Goal: Transaction & Acquisition: Download file/media

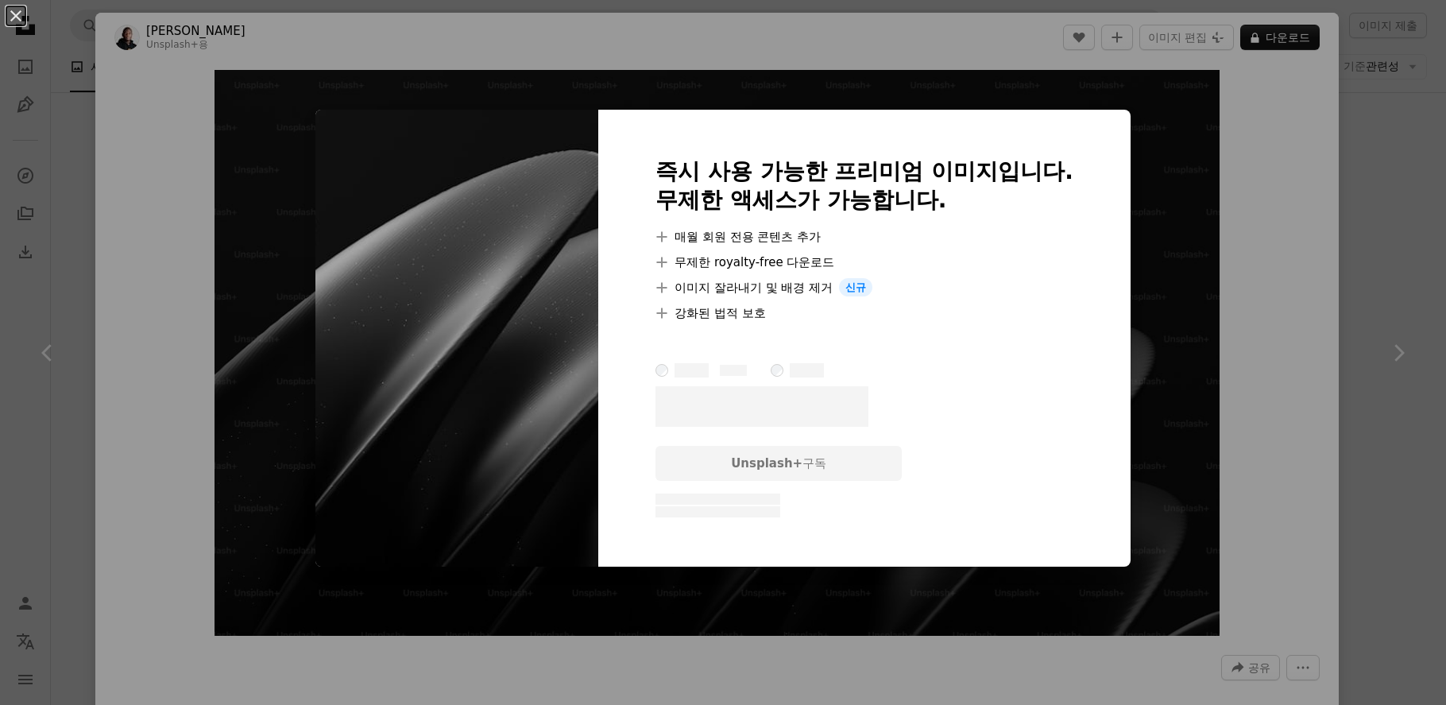
scroll to position [0, 162]
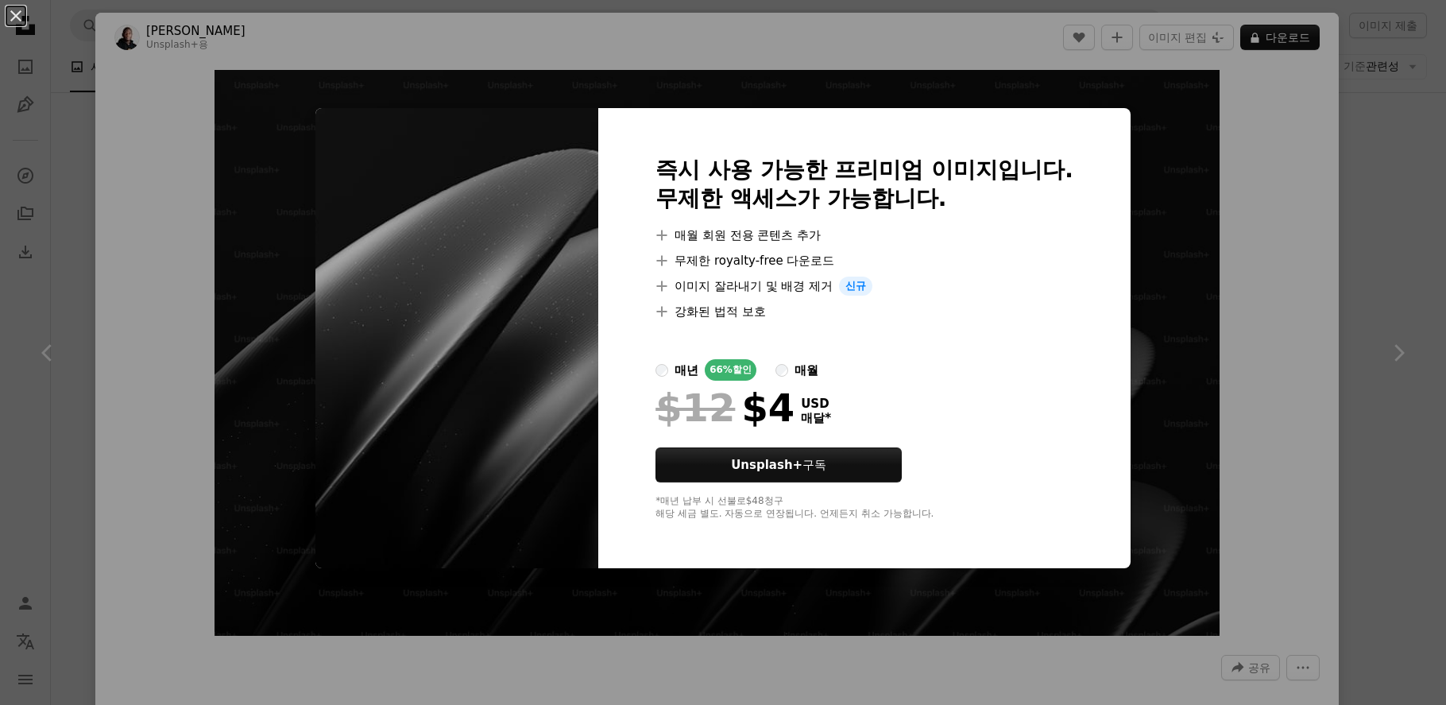
click at [1295, 303] on div "An X shape 즉시 사용 가능한 프리미엄 이미지입니다. 무제한 액세스가 가능합니다. A plus sign 매월 회원 전용 콘텐츠 추가 A…" at bounding box center [723, 352] width 1446 height 705
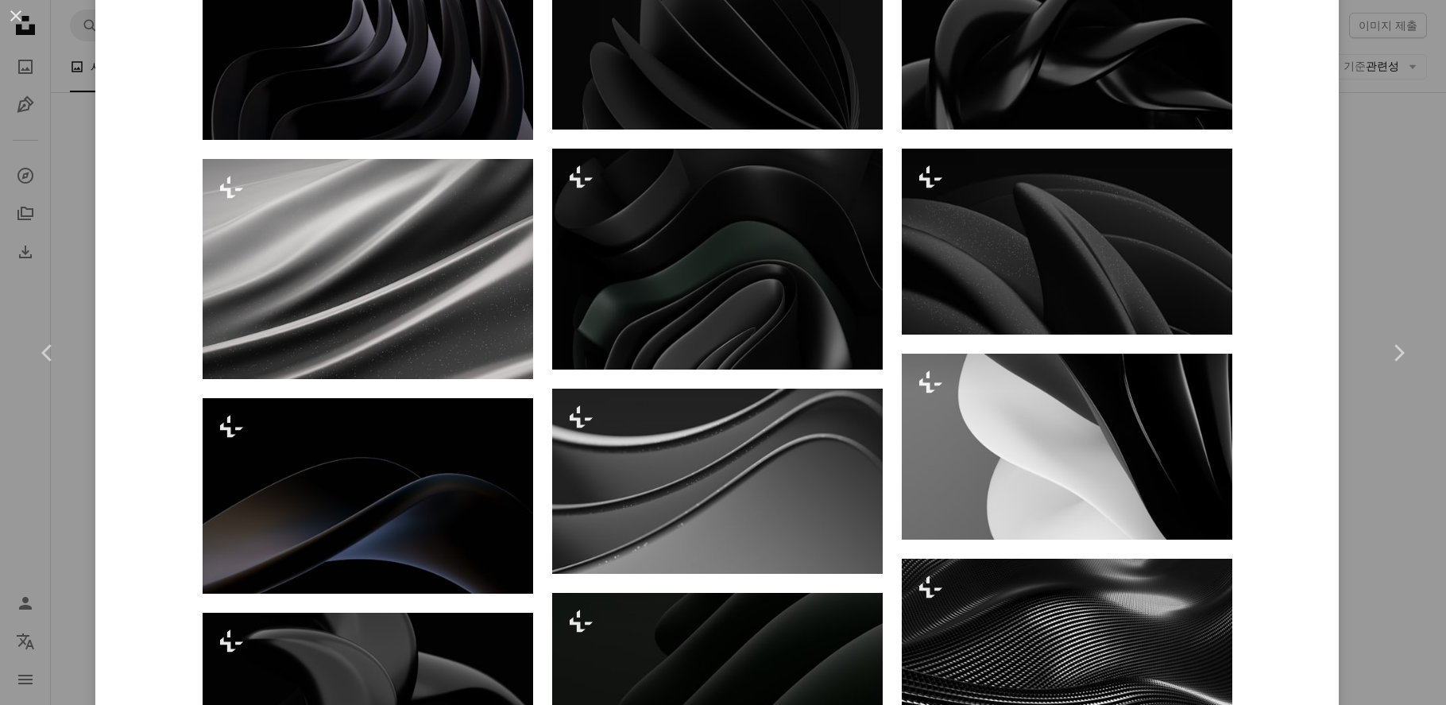
scroll to position [634, 0]
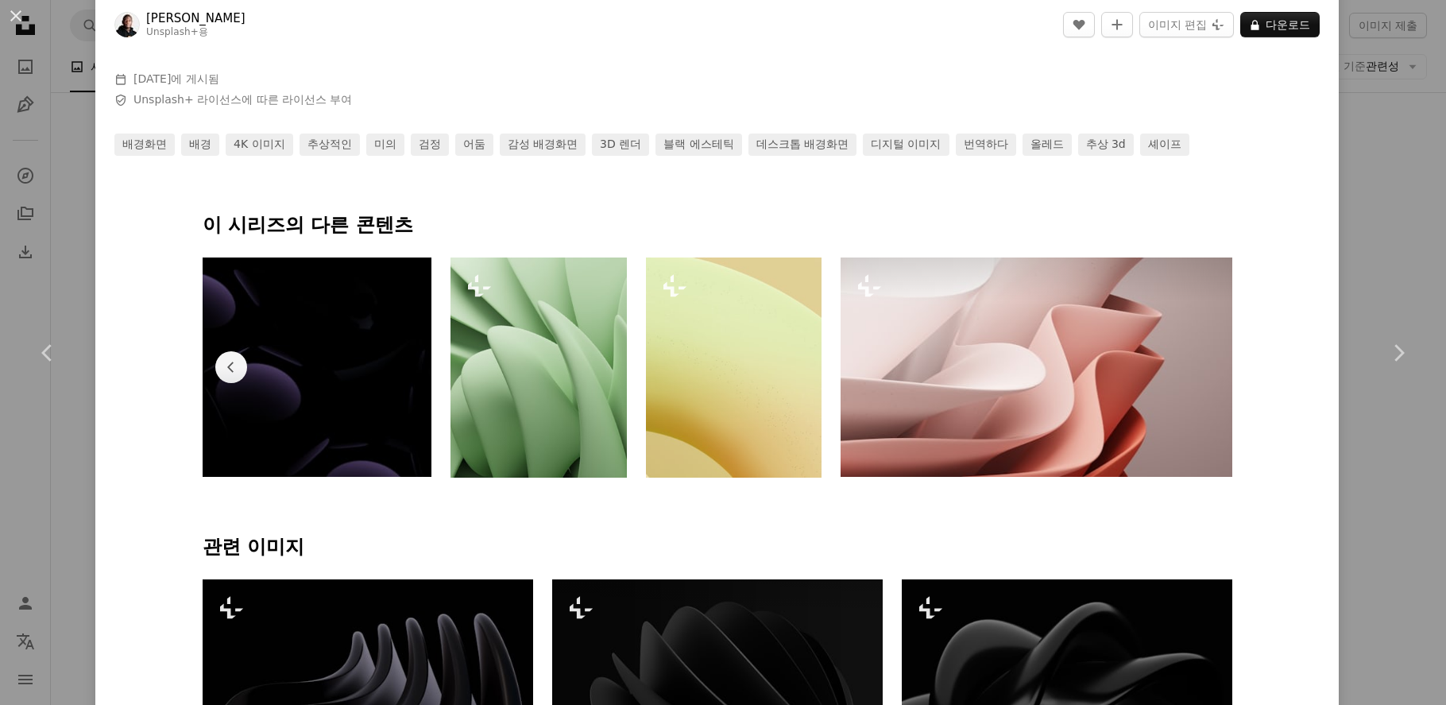
click at [1148, 347] on img at bounding box center [1035, 367] width 391 height 220
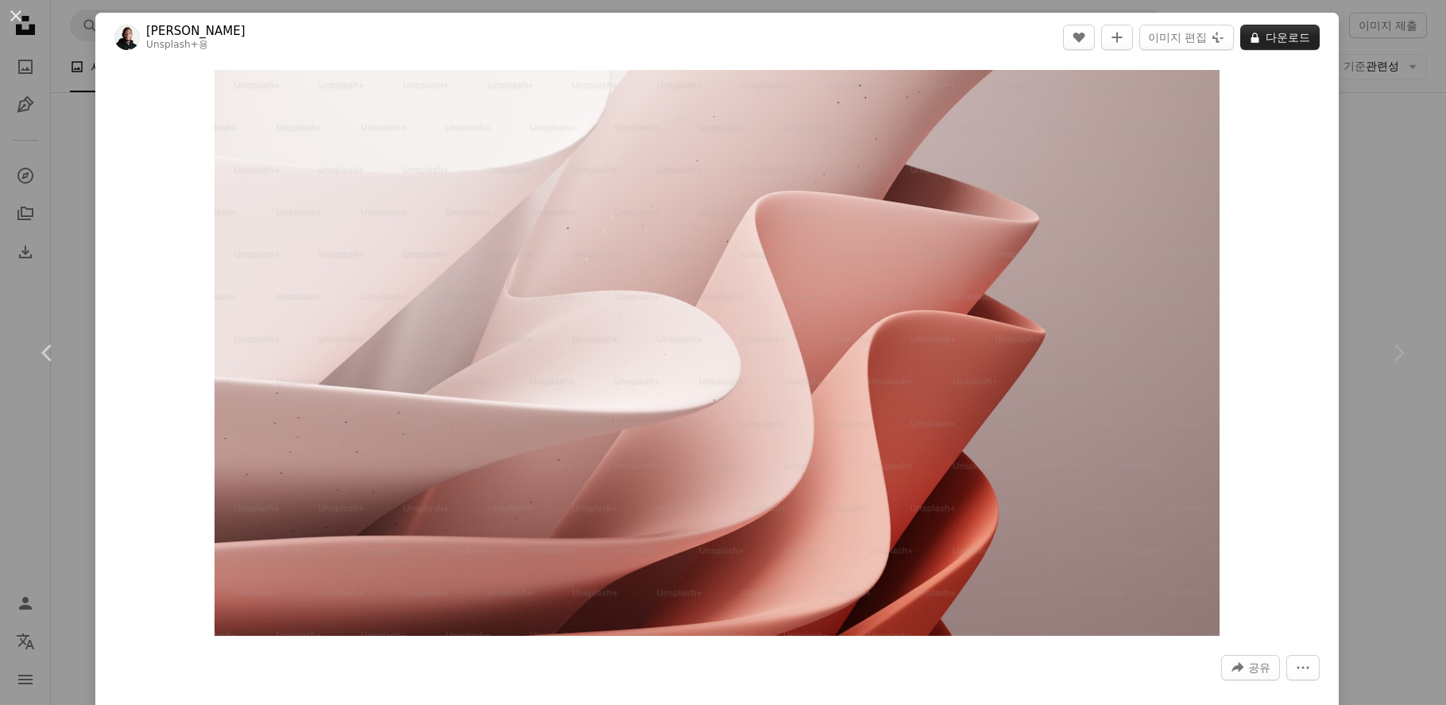
click at [1305, 41] on button "A lock 다운로드" at bounding box center [1279, 37] width 79 height 25
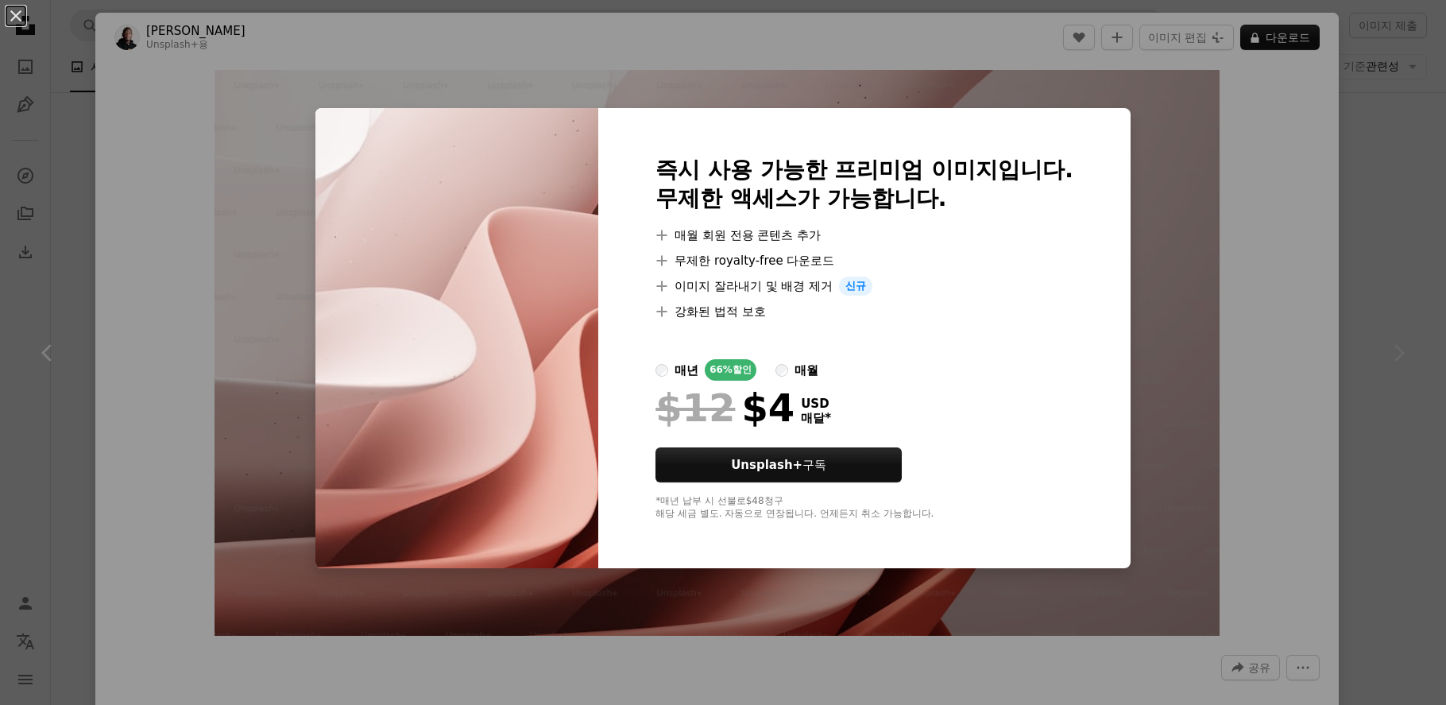
click at [1307, 258] on div "An X shape 즉시 사용 가능한 프리미엄 이미지입니다. 무제한 액세스가 가능합니다. A plus sign 매월 회원 전용 콘텐츠 추가 A…" at bounding box center [723, 352] width 1446 height 705
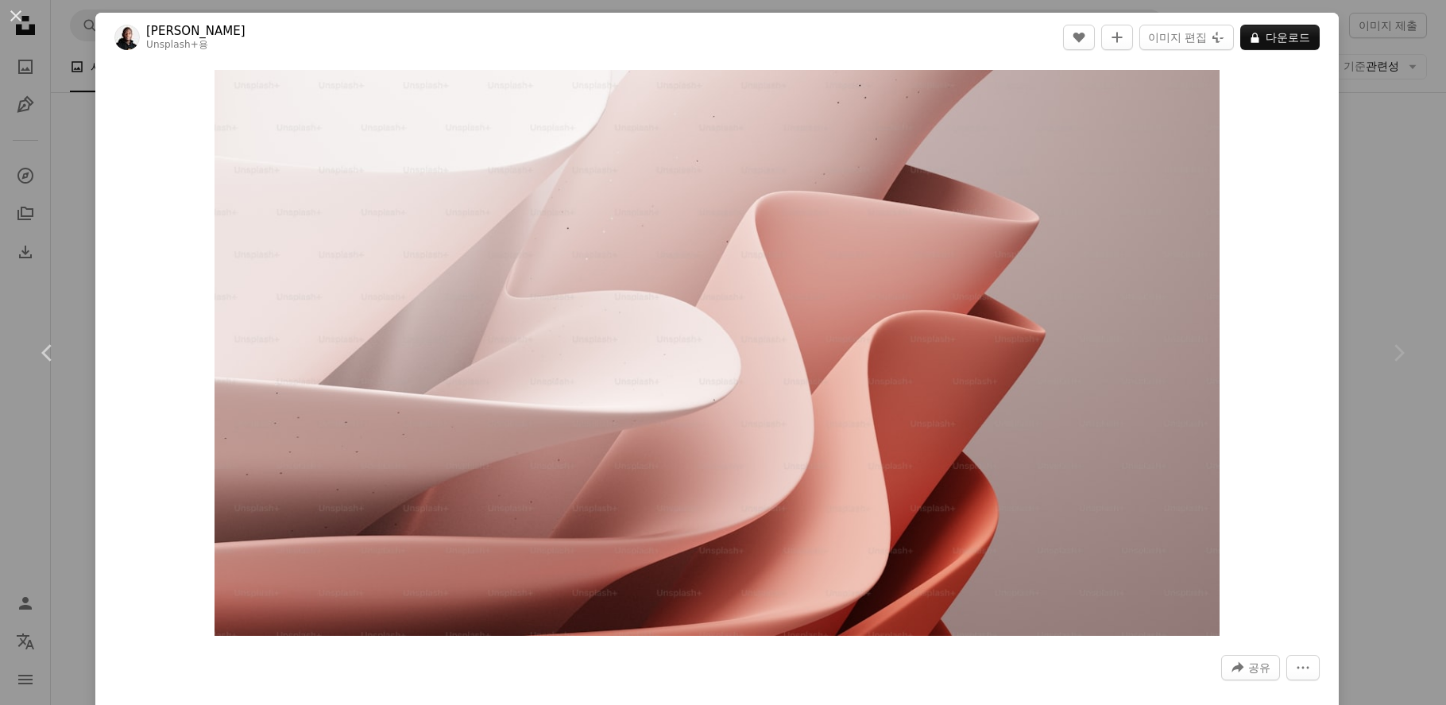
click at [1381, 361] on div "Chevron right" at bounding box center [1397, 352] width 95 height 153
click at [1376, 461] on div "An X shape Chevron left Chevron right [PERSON_NAME] Unsplash+ 용 A heart A plus …" at bounding box center [723, 352] width 1446 height 705
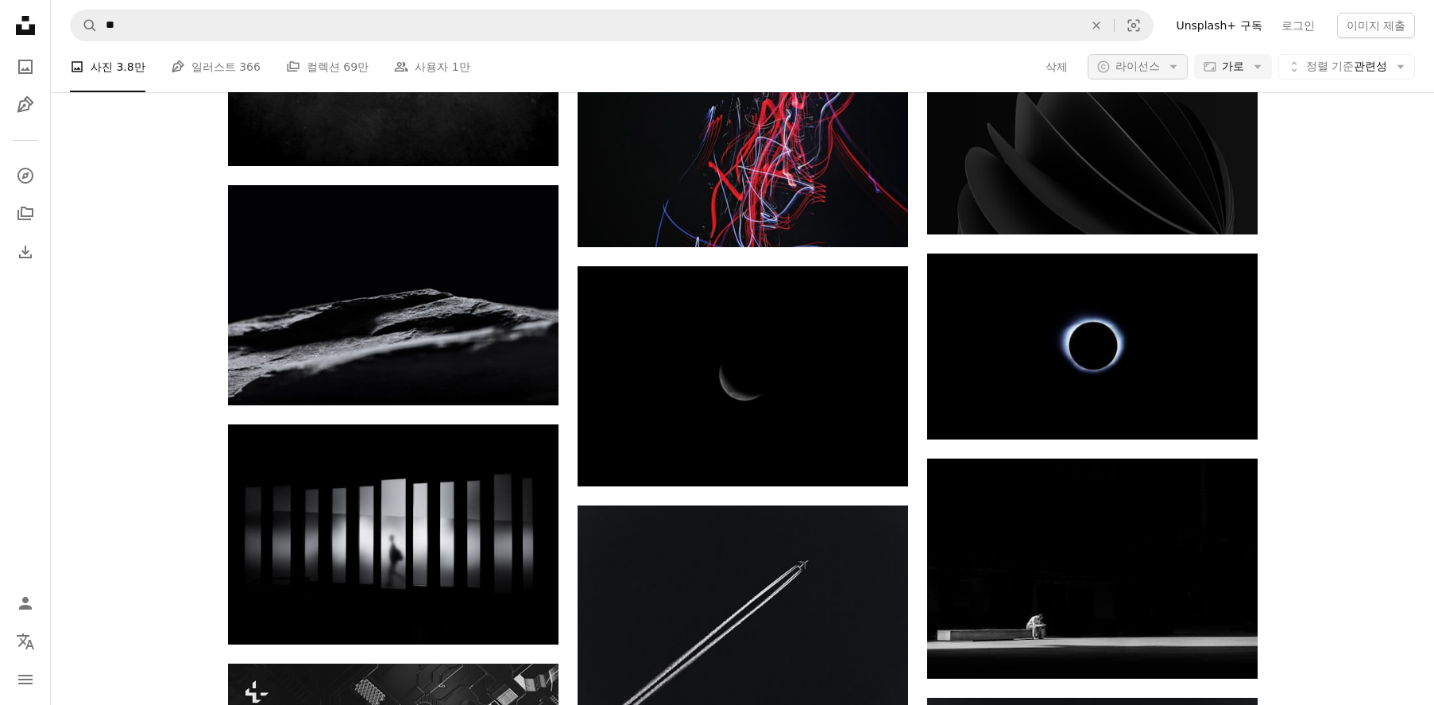
click at [1146, 67] on span "라이선스" at bounding box center [1137, 66] width 44 height 13
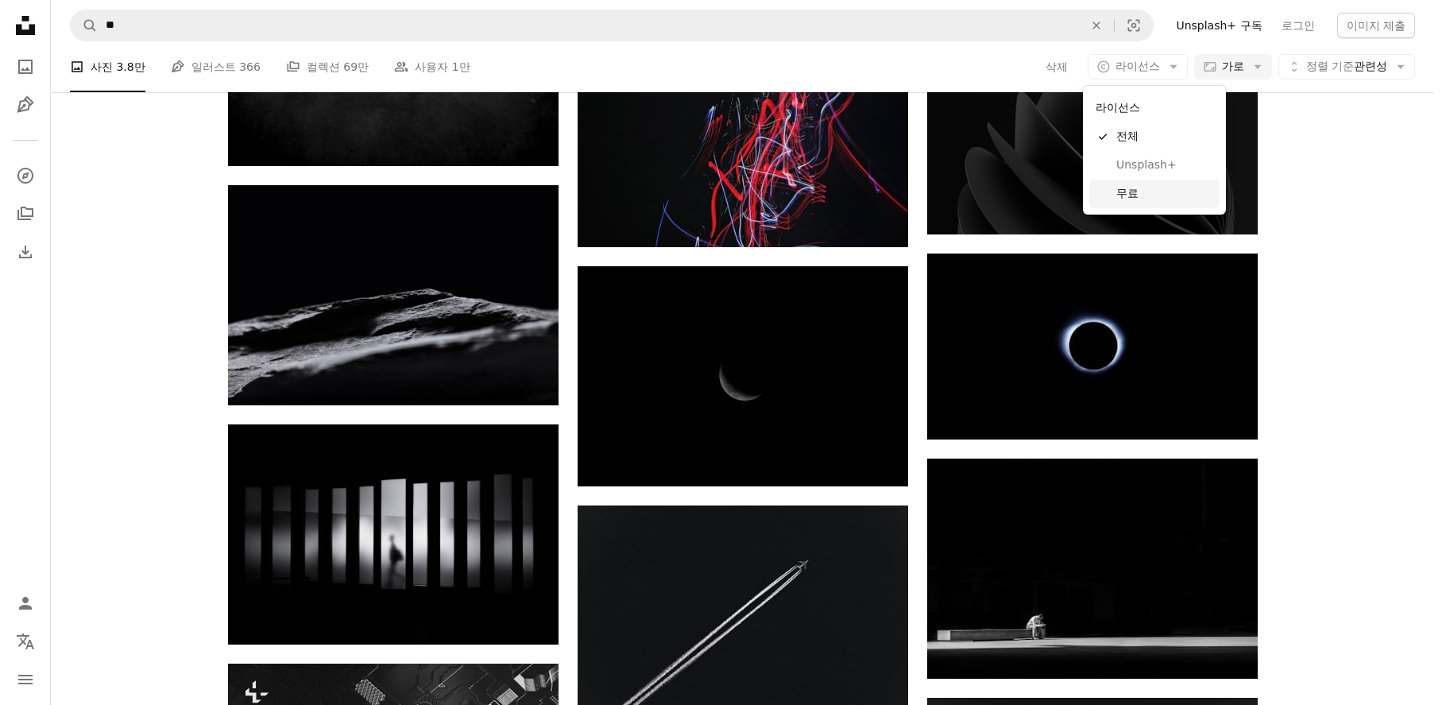
click at [1173, 197] on span "무료" at bounding box center [1164, 194] width 97 height 16
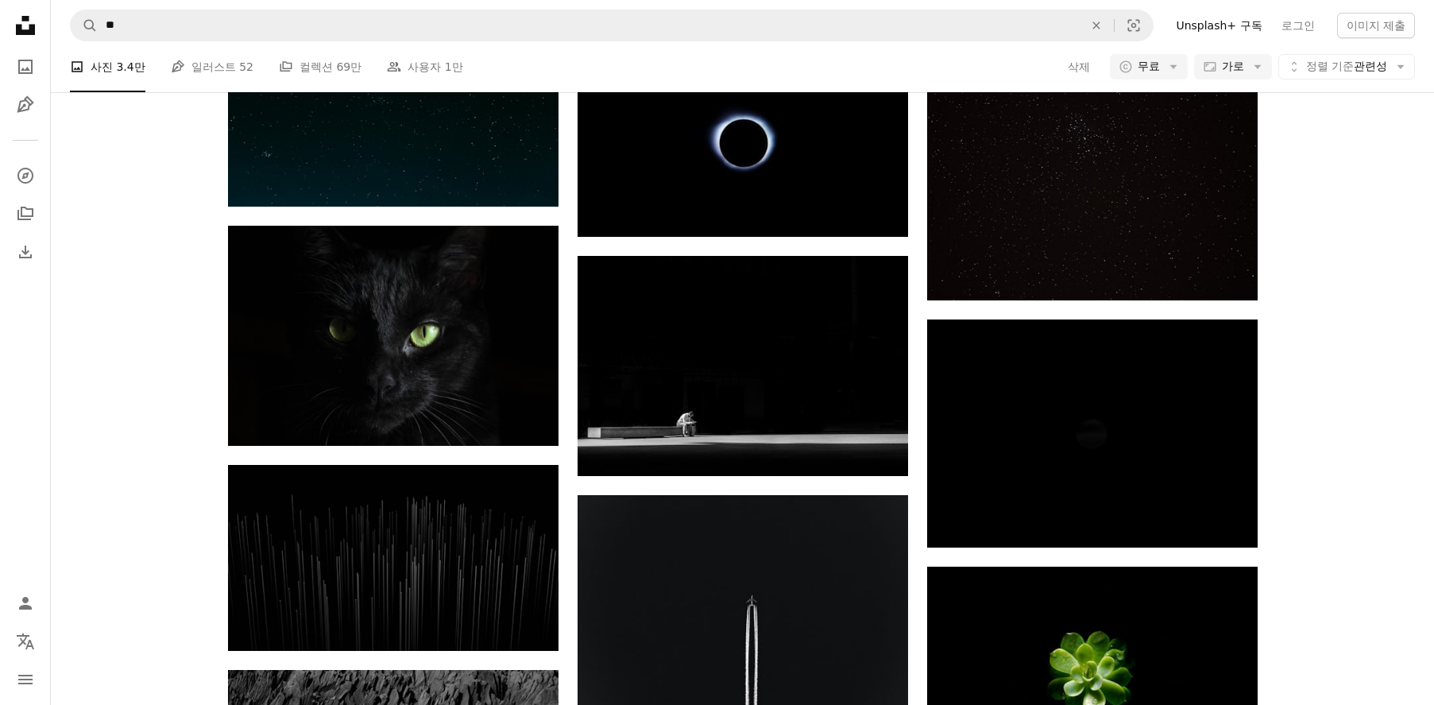
scroll to position [5919, 0]
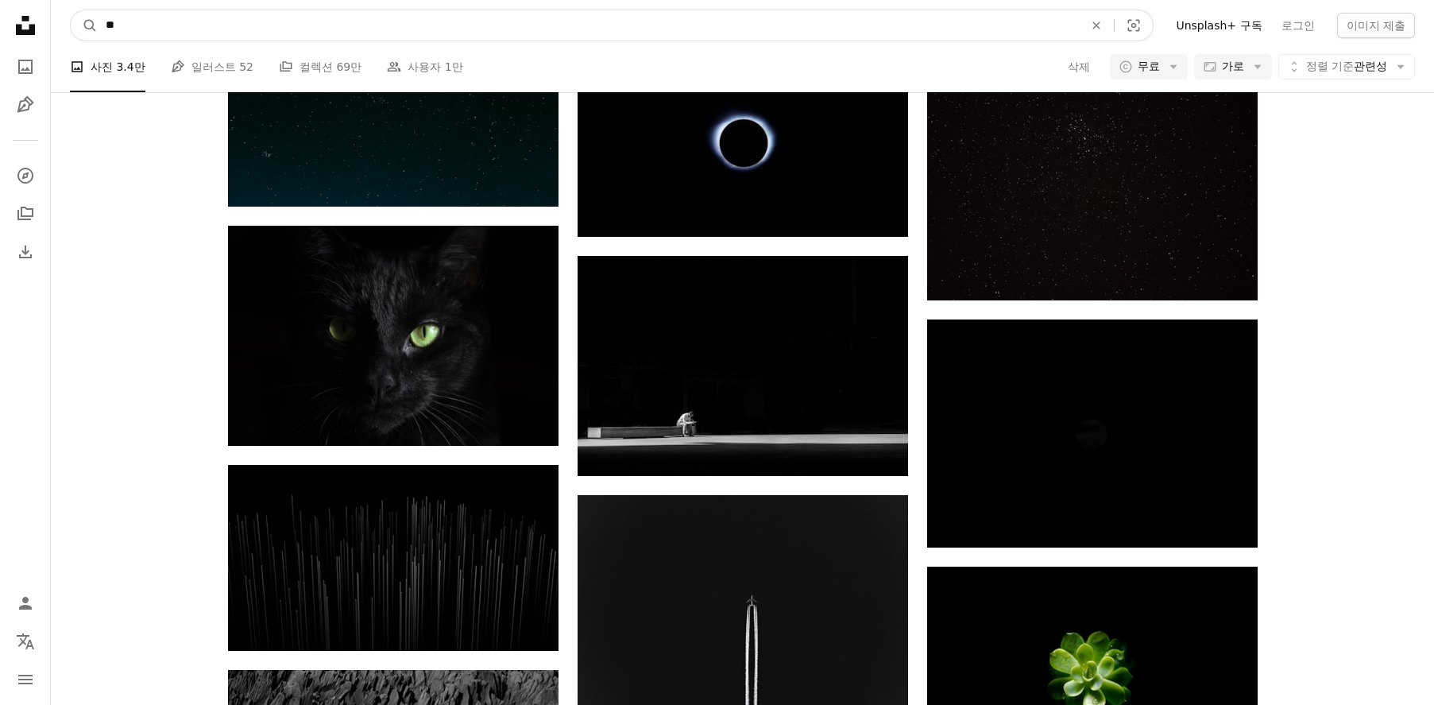
click at [733, 35] on input "**" at bounding box center [588, 25] width 981 height 30
type input "****"
click at [71, 10] on button "A magnifying glass" at bounding box center [84, 25] width 27 height 30
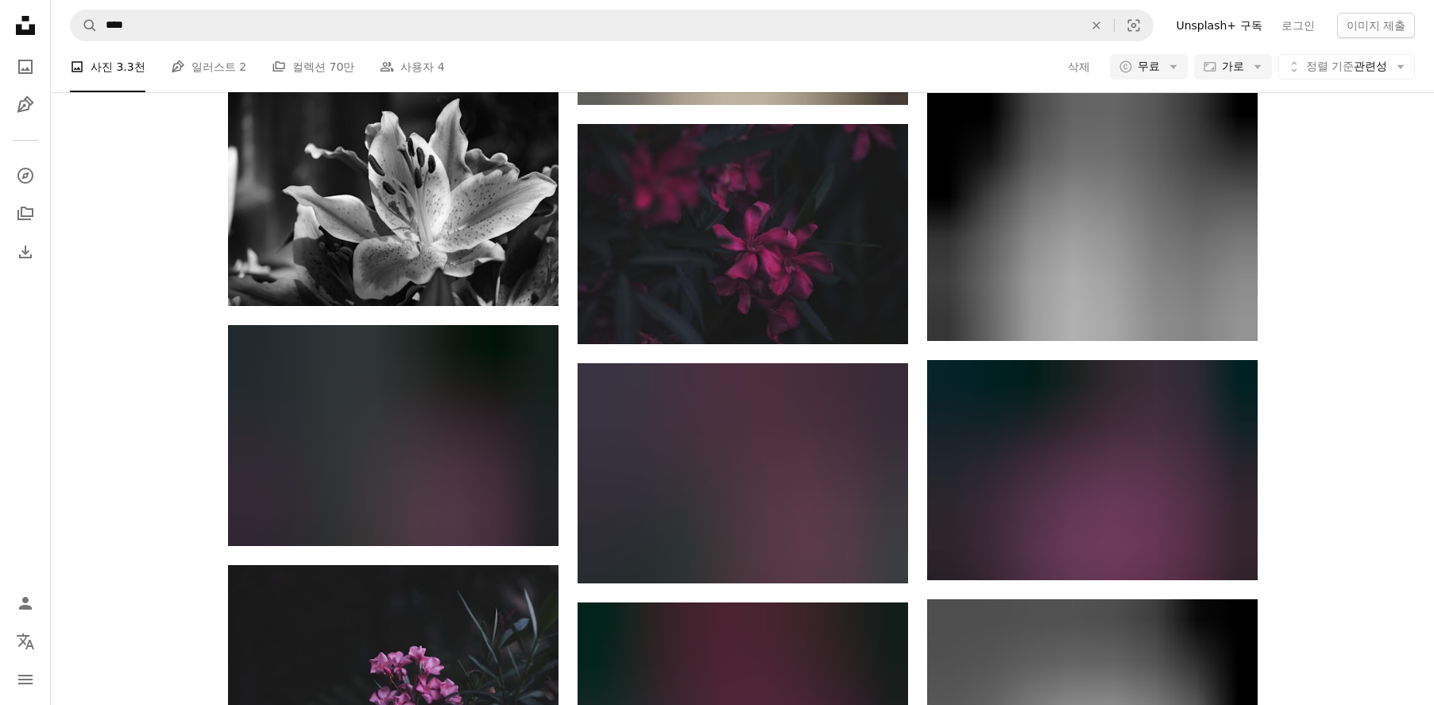
scroll to position [3171, 0]
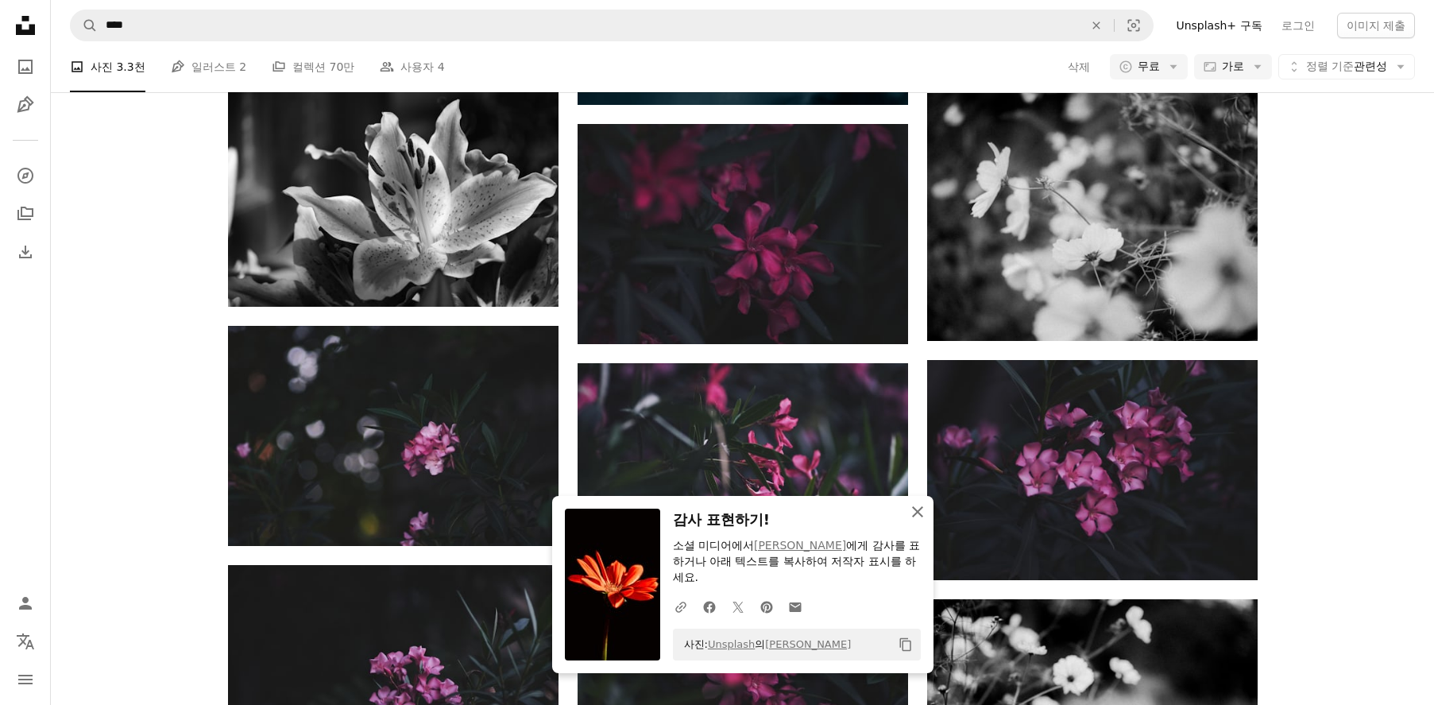
click at [921, 519] on icon "An X shape" at bounding box center [917, 511] width 19 height 19
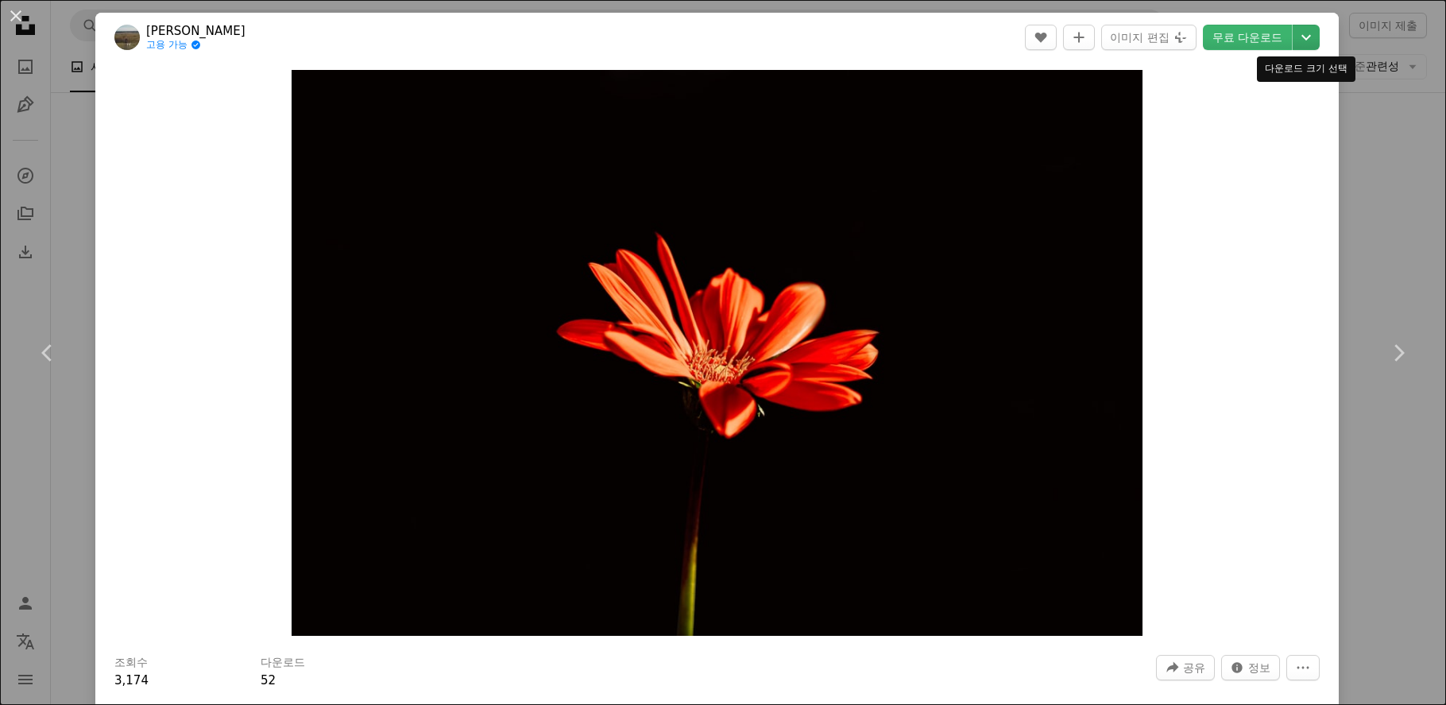
click at [1302, 45] on icon "Chevron down" at bounding box center [1305, 37] width 25 height 19
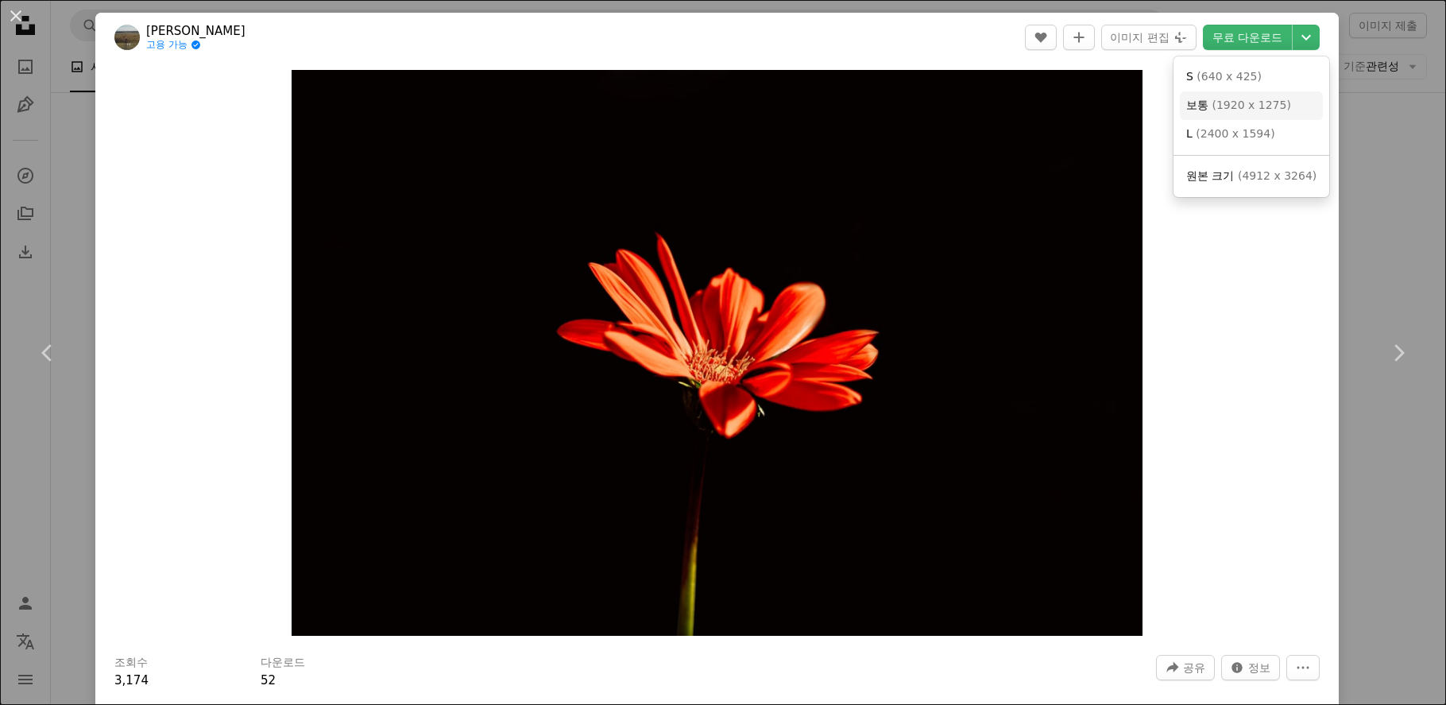
click at [1300, 105] on link "보통 ( 1920 x 1275 )" at bounding box center [1251, 105] width 143 height 29
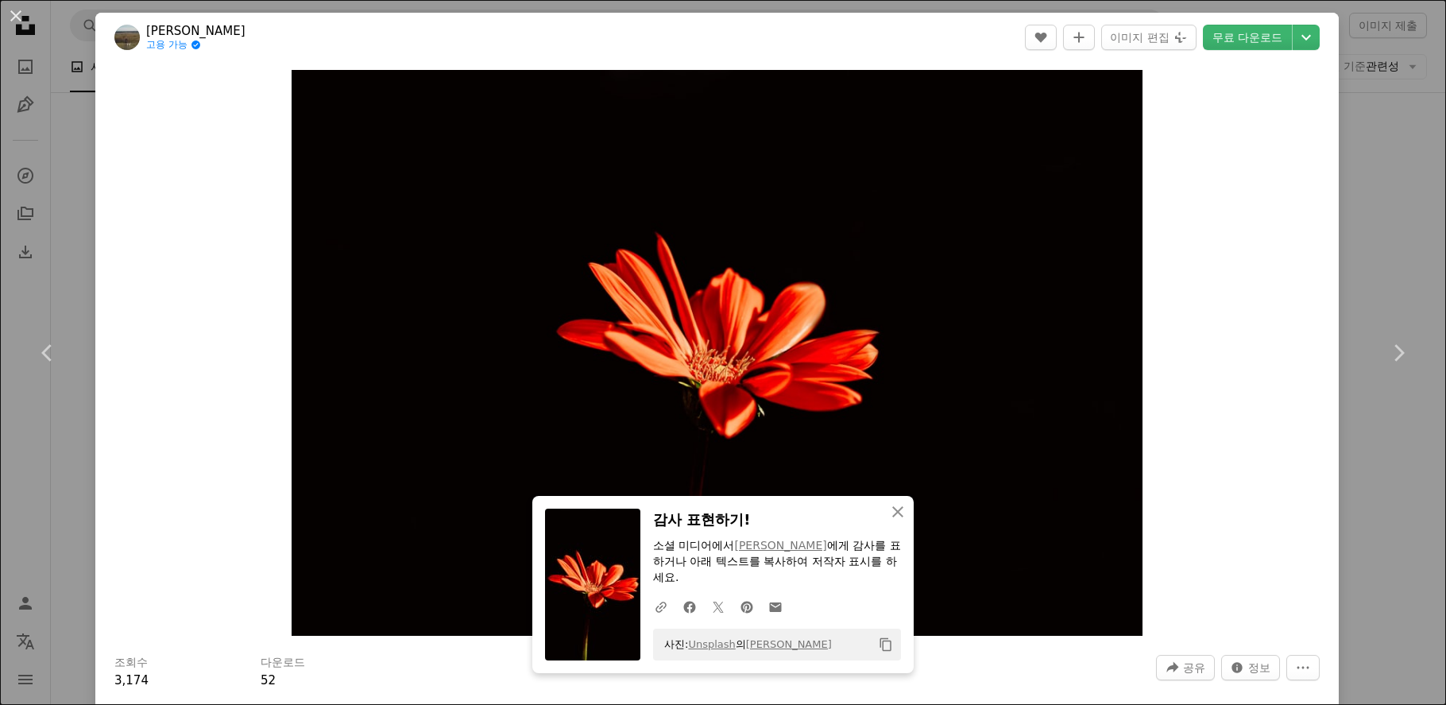
click at [1349, 181] on div "An X shape Chevron left Chevron right Ruslan Sikunov 고용 가능 A checkmark inside o…" at bounding box center [723, 352] width 1446 height 705
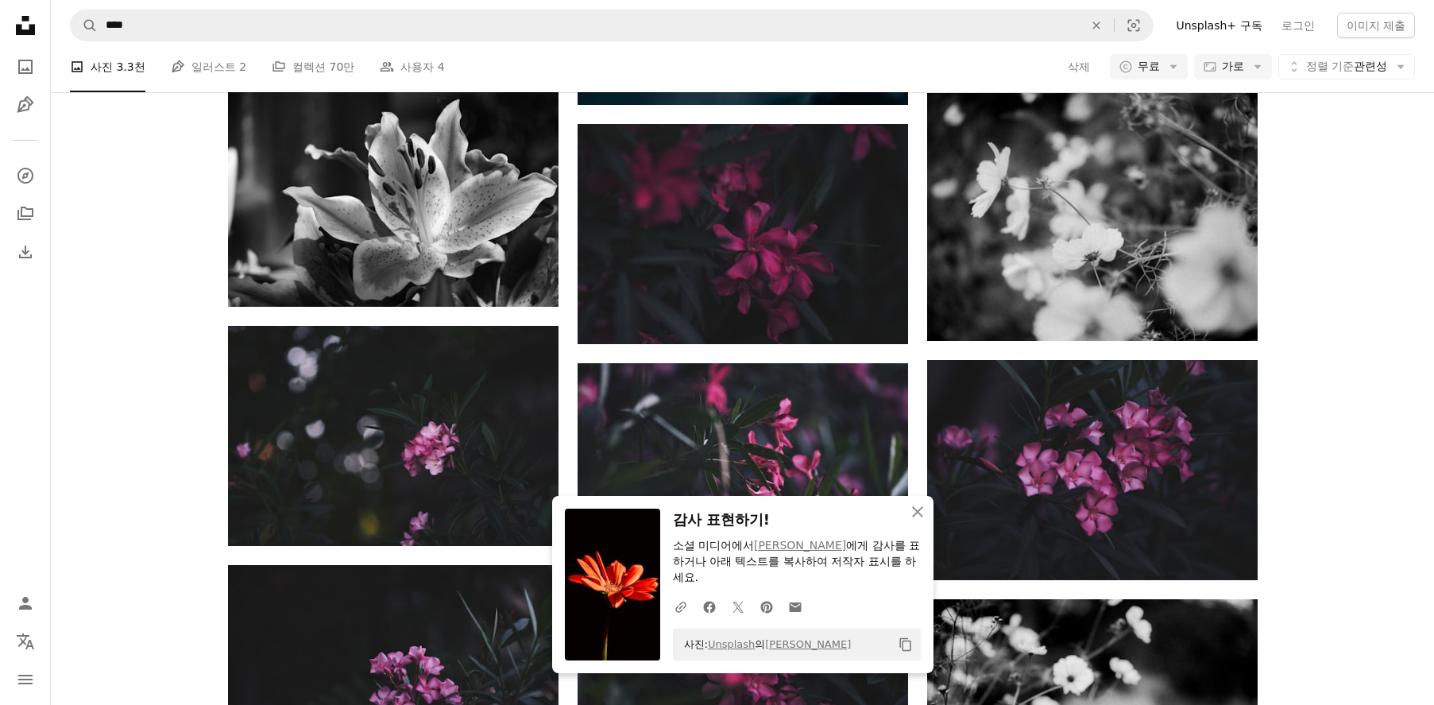
click at [925, 517] on icon "An X shape" at bounding box center [917, 511] width 19 height 19
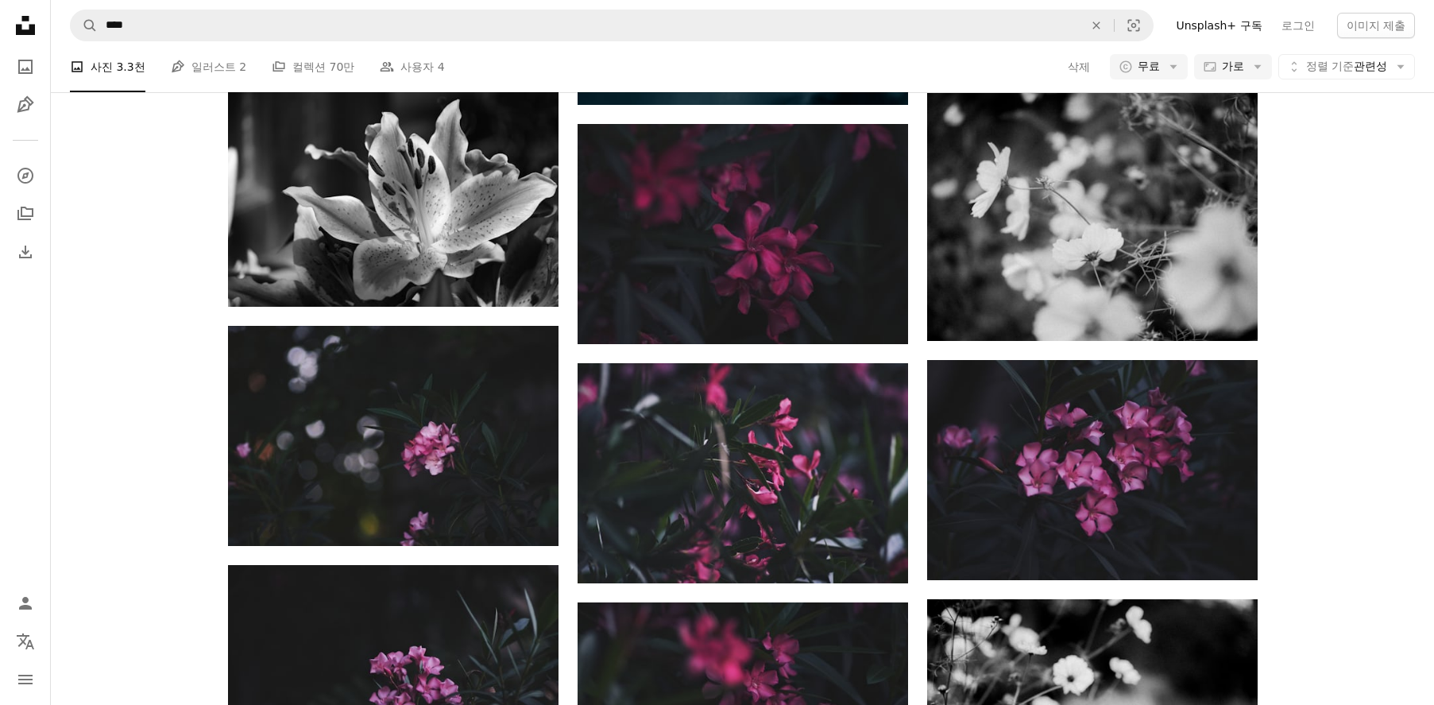
scroll to position [34457, 0]
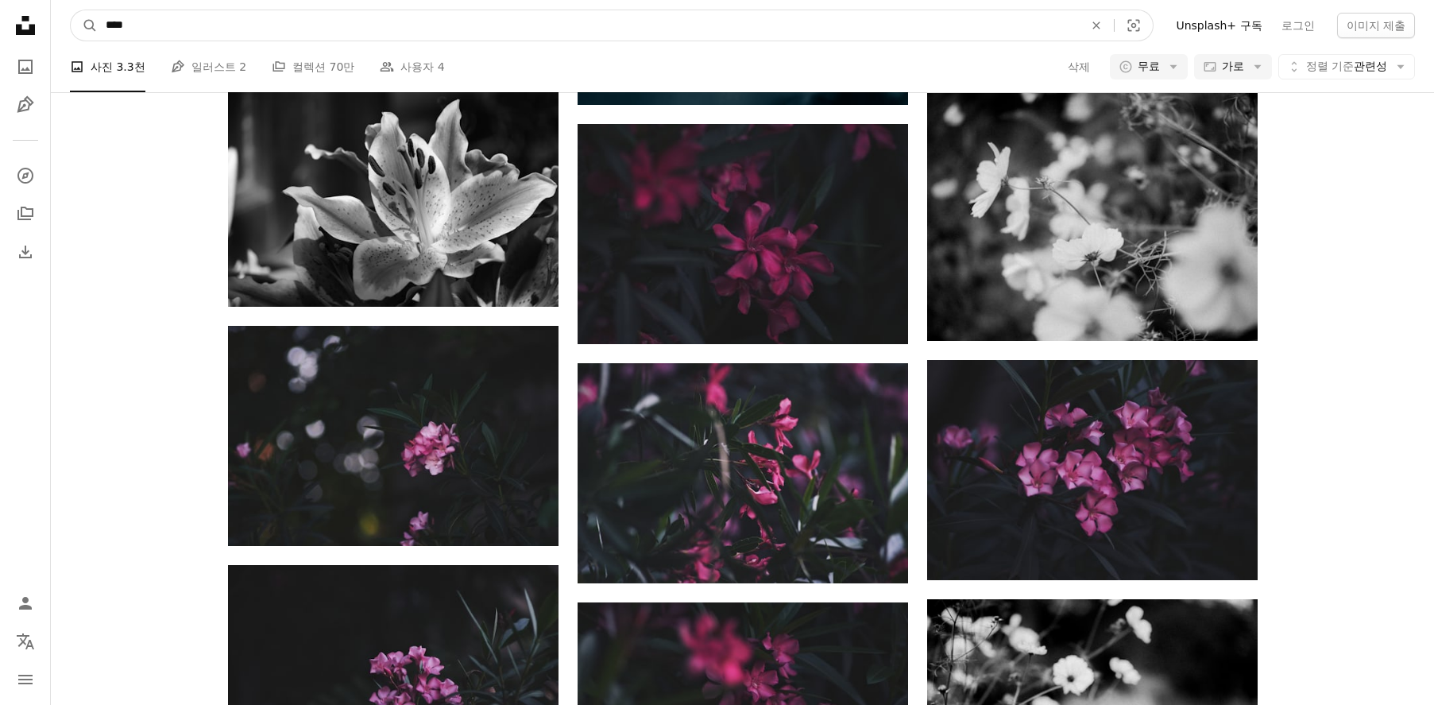
click at [441, 23] on input "****" at bounding box center [588, 25] width 981 height 30
type input "******"
click button "A magnifying glass" at bounding box center [84, 25] width 27 height 30
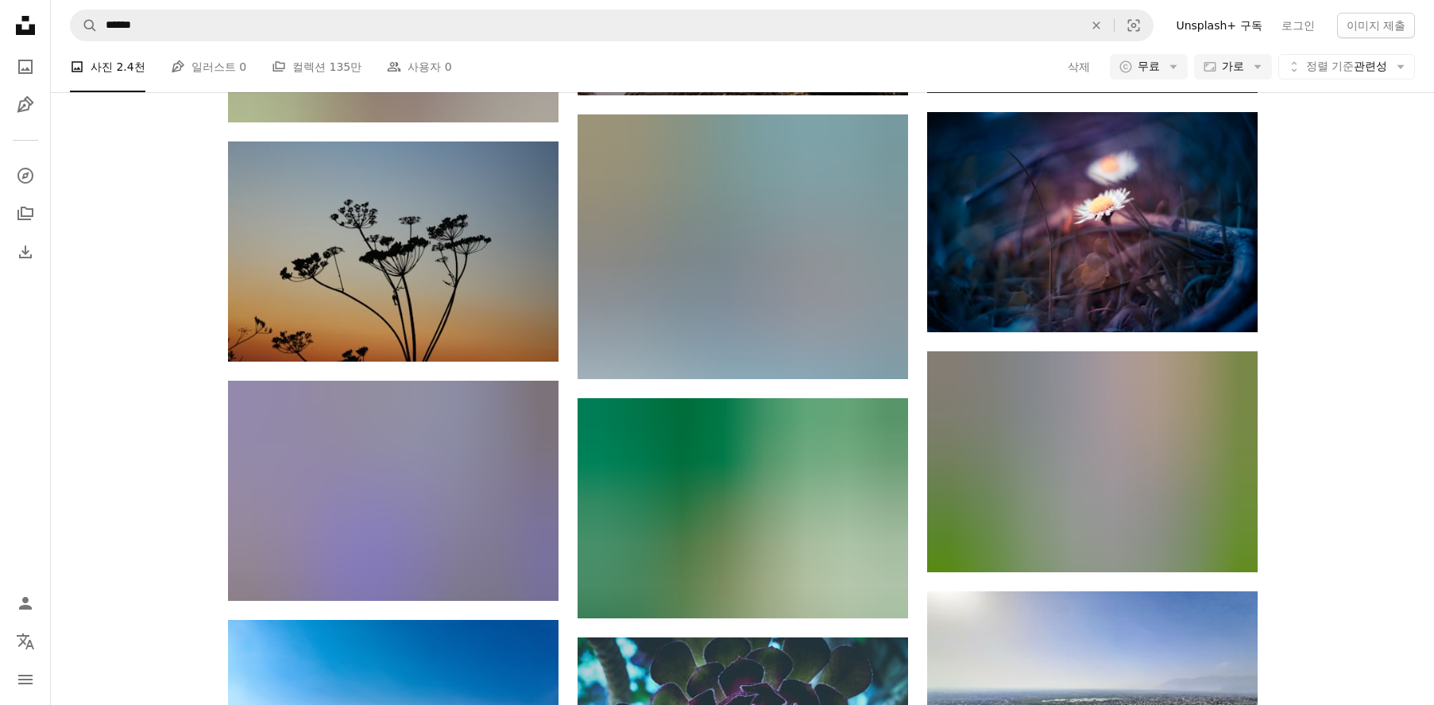
scroll to position [1691, 0]
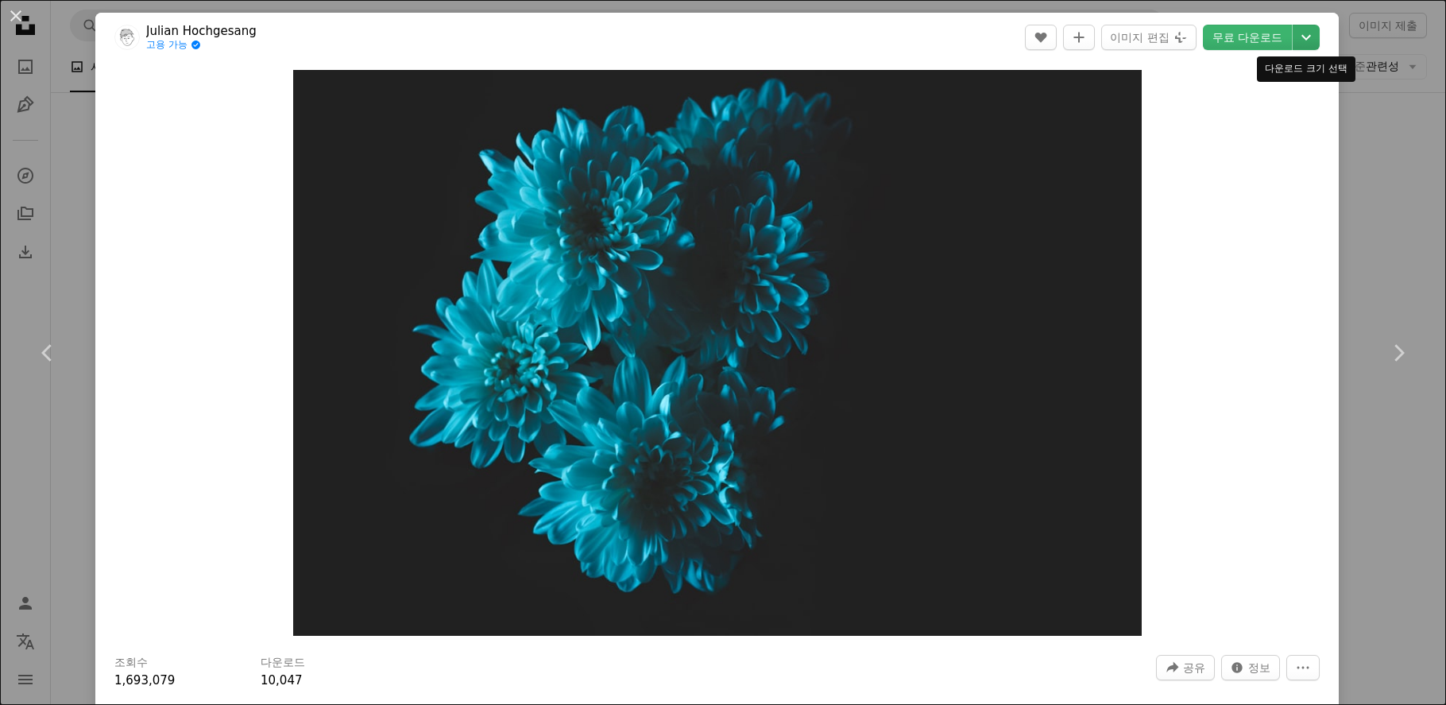
click at [1309, 42] on icon "Chevron down" at bounding box center [1305, 37] width 25 height 19
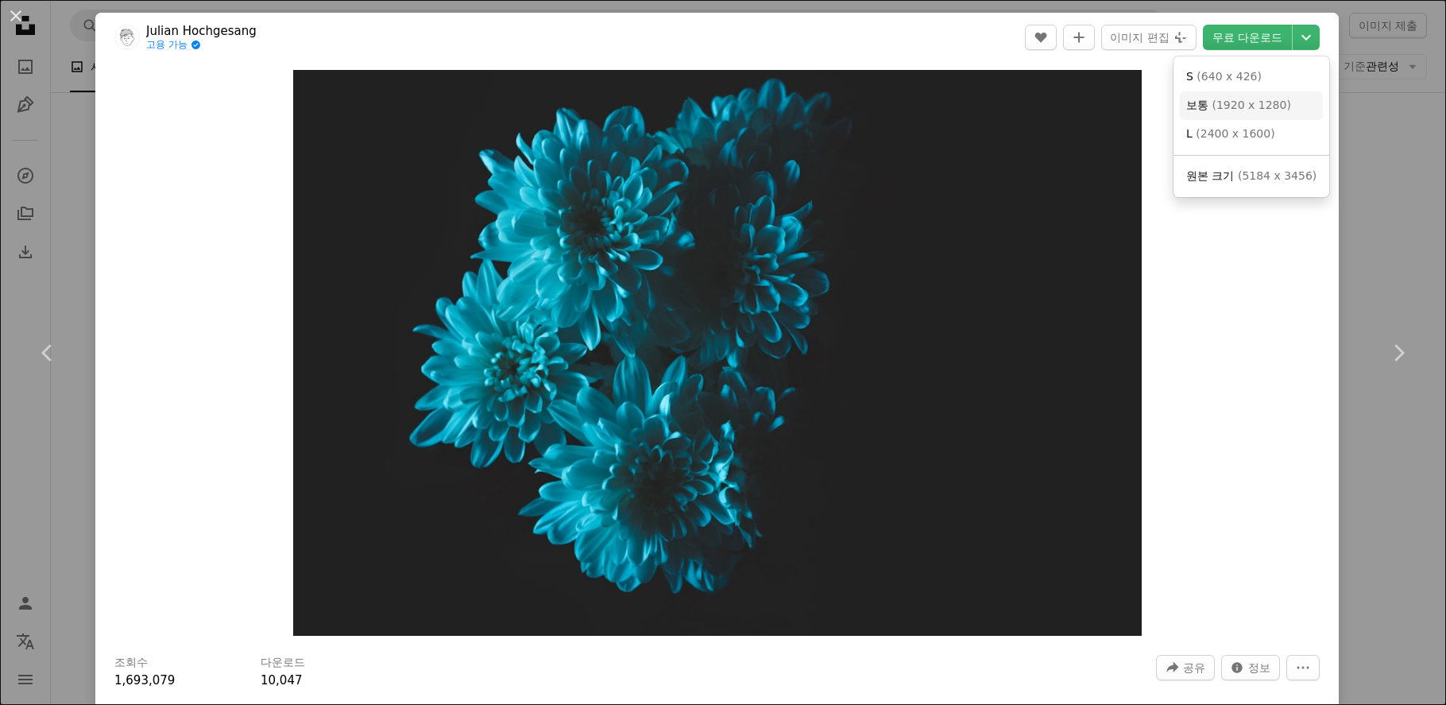
click at [1286, 110] on link "보통 ( 1920 x 1280 )" at bounding box center [1251, 105] width 143 height 29
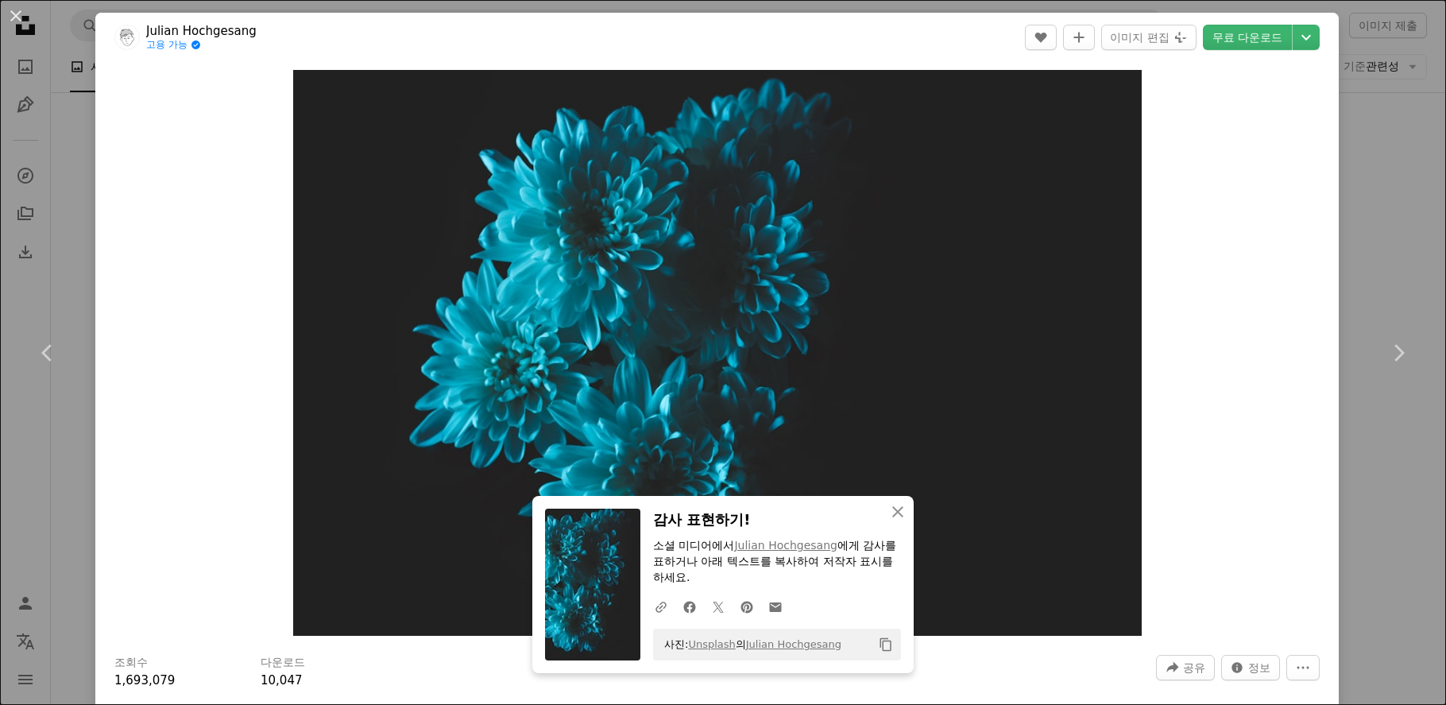
click at [1381, 480] on div "An X shape Chevron left Chevron right Julian Hochgesang 고용 가능 A checkmark insid…" at bounding box center [723, 352] width 1446 height 705
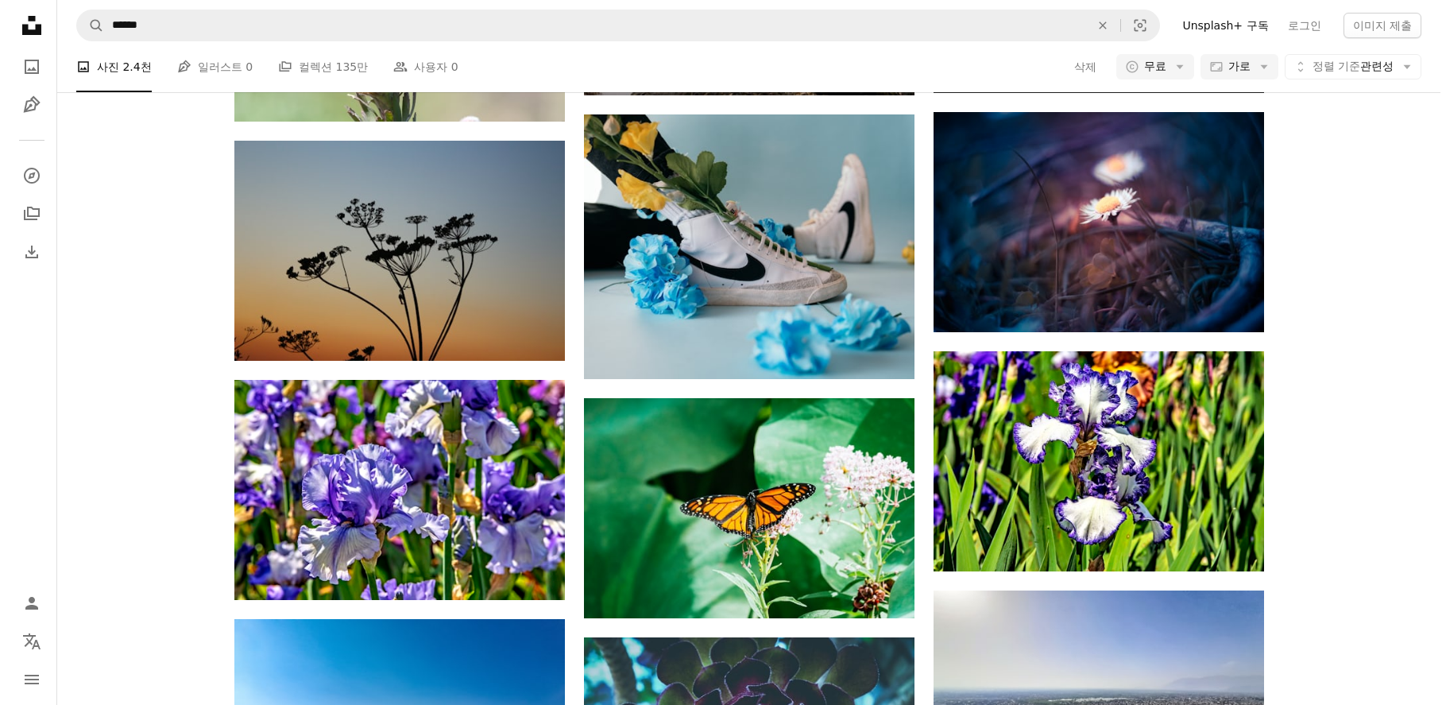
scroll to position [4228, 0]
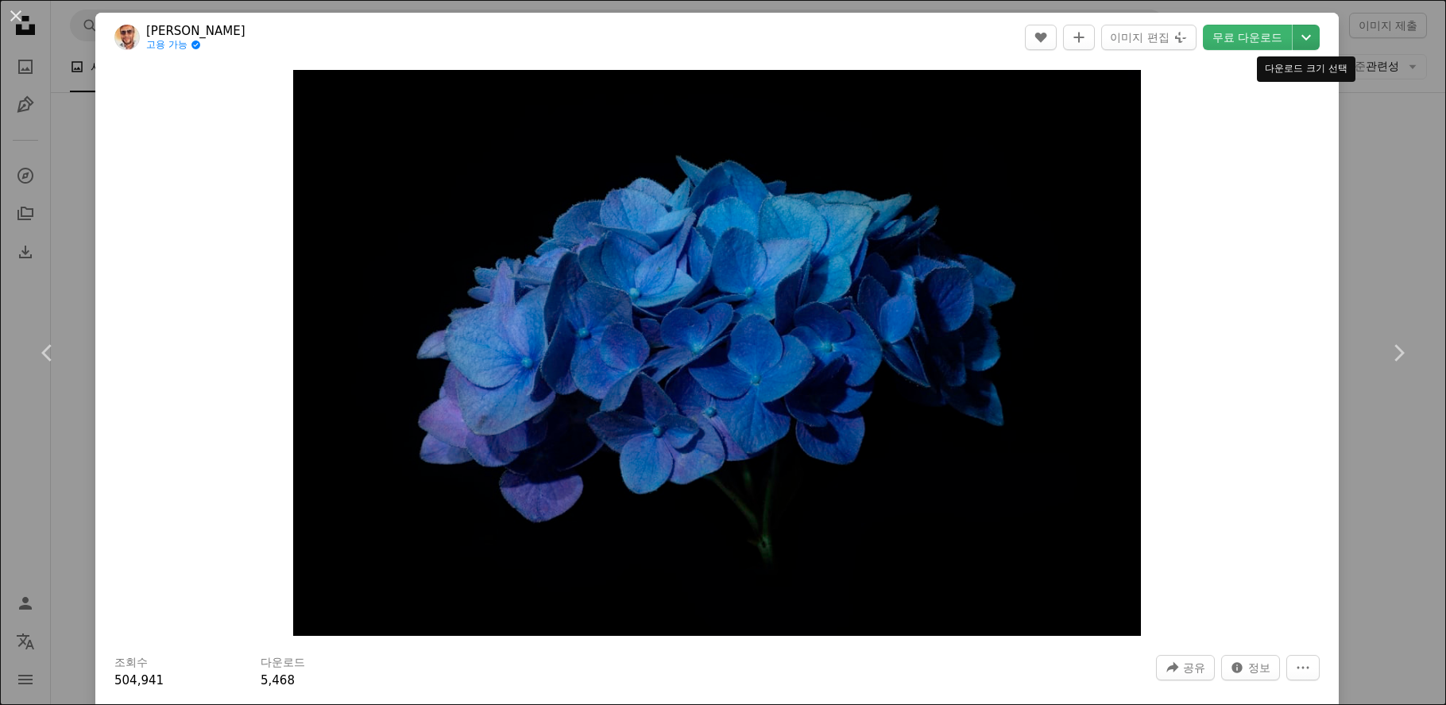
click at [1300, 45] on icon "Chevron down" at bounding box center [1305, 37] width 25 height 19
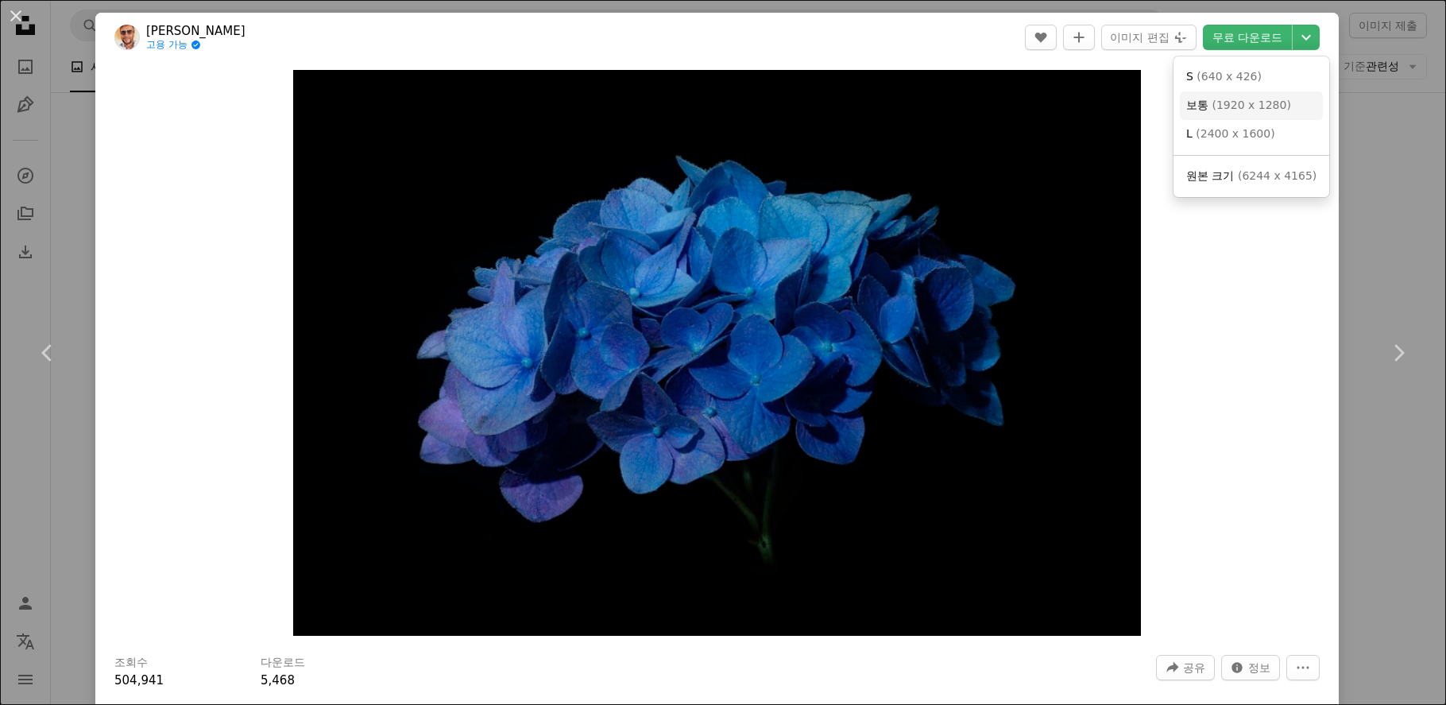
click at [1295, 97] on link "보통 ( 1920 x 1280 )" at bounding box center [1251, 105] width 143 height 29
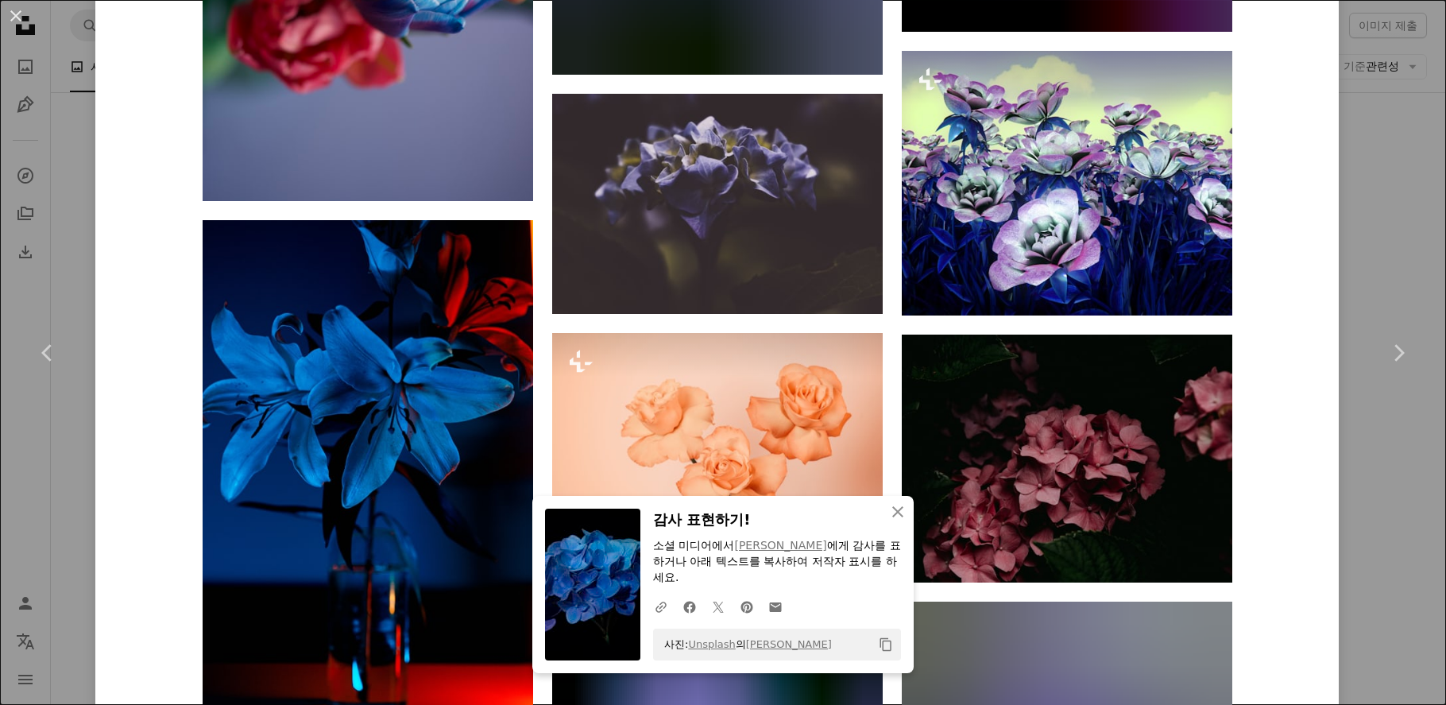
scroll to position [15548, 0]
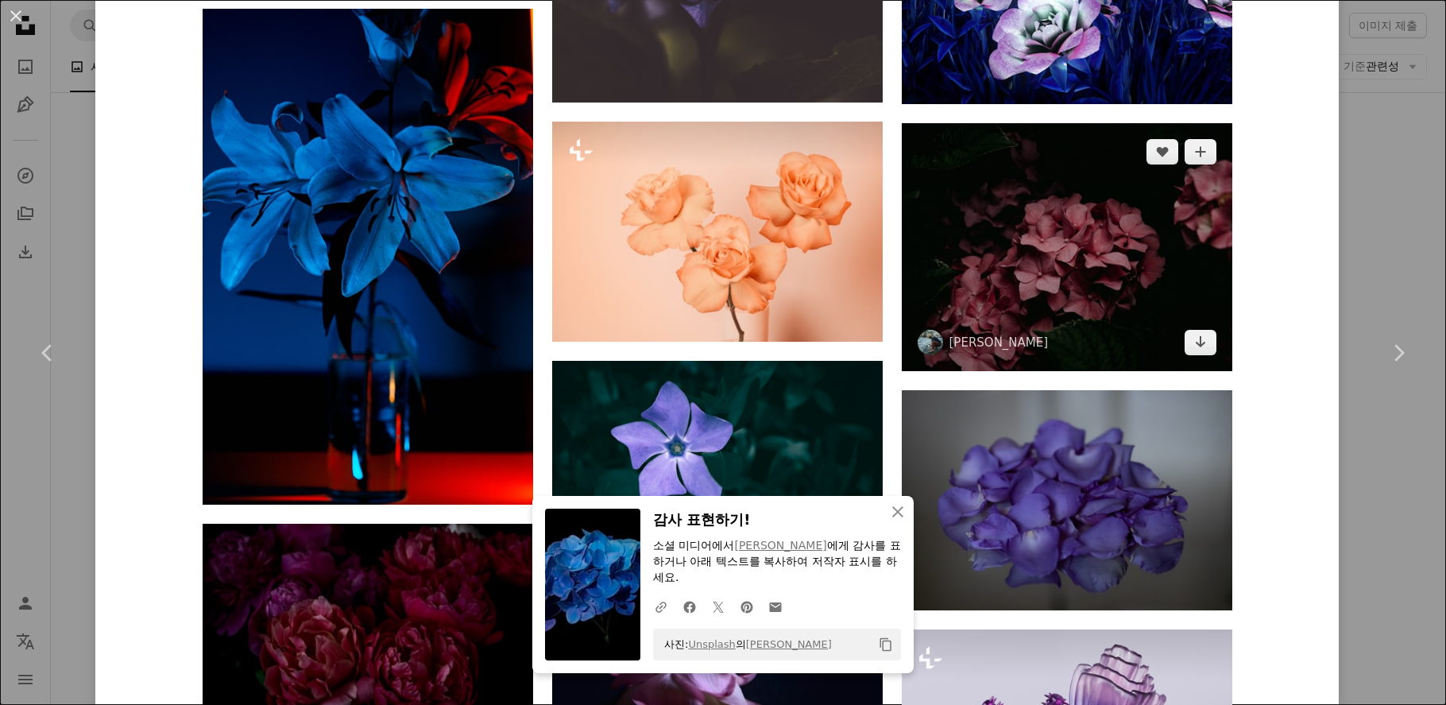
click at [1153, 246] on img at bounding box center [1067, 247] width 330 height 248
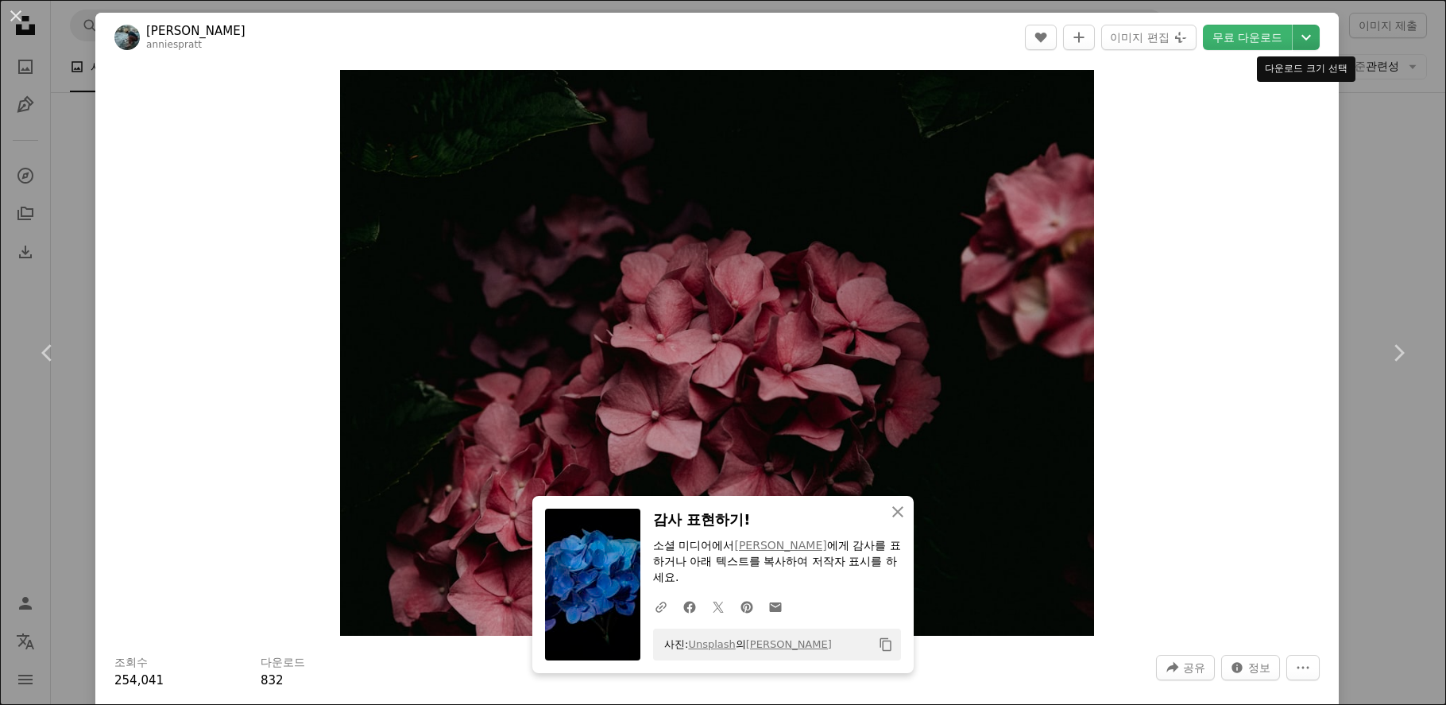
click at [1308, 41] on icon "Chevron down" at bounding box center [1305, 37] width 25 height 19
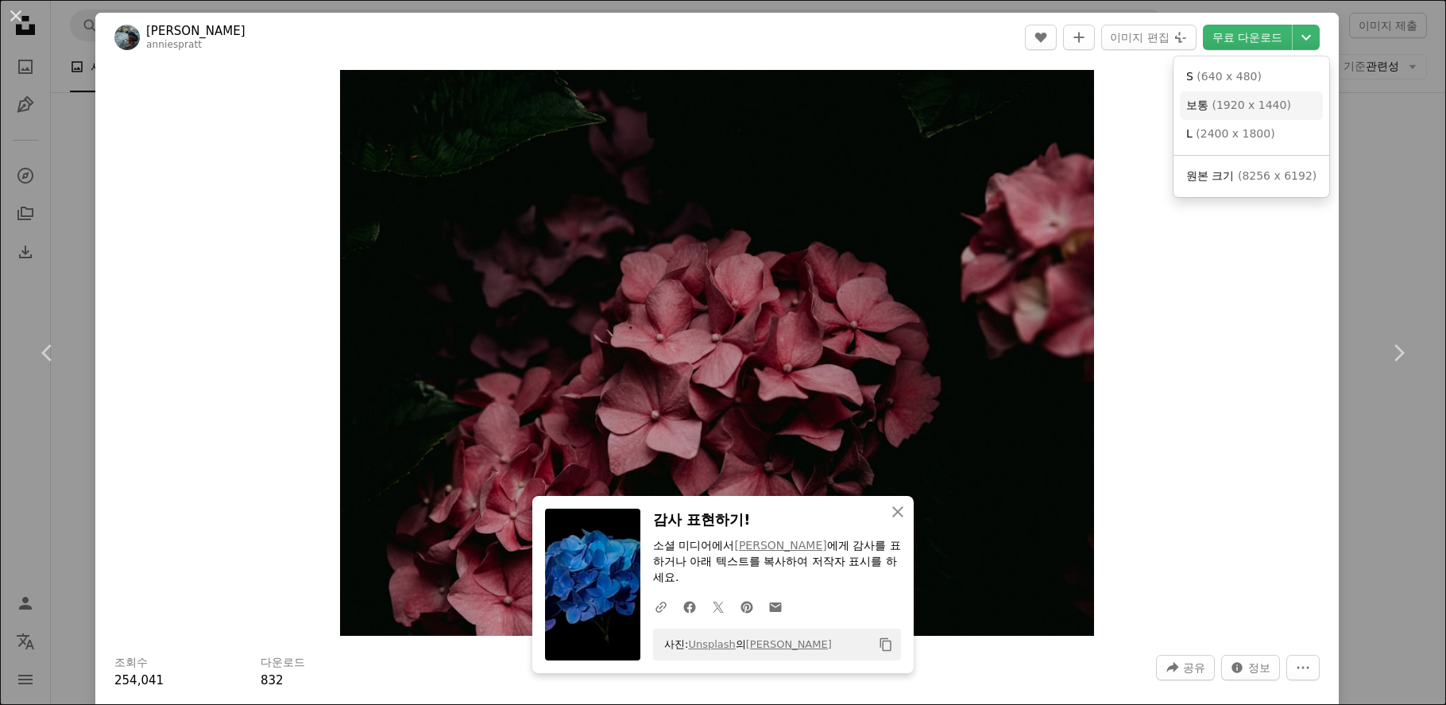
click at [1284, 98] on link "보통 ( 1920 x 1440 )" at bounding box center [1251, 105] width 143 height 29
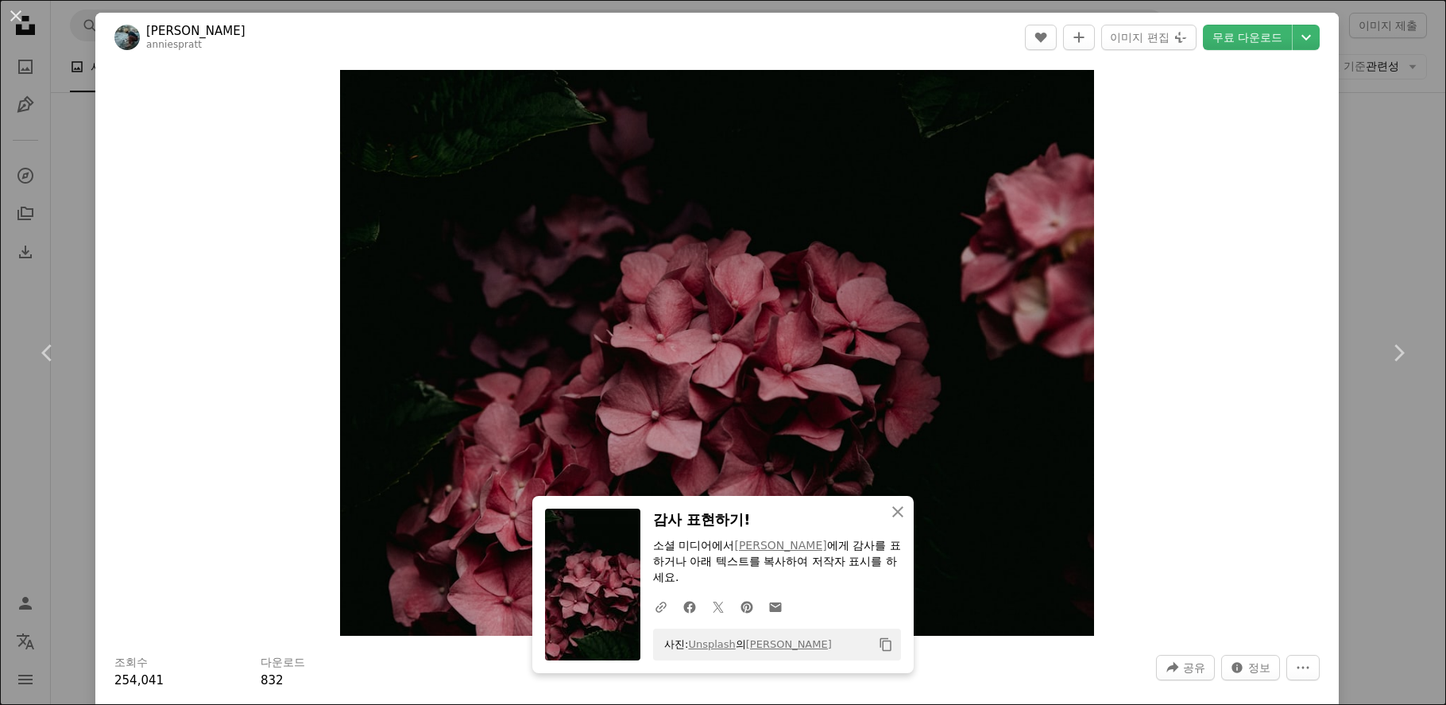
click at [1388, 432] on div "An X shape Chevron left Chevron right [PERSON_NAME] anniespratt A heart A plus …" at bounding box center [723, 352] width 1446 height 705
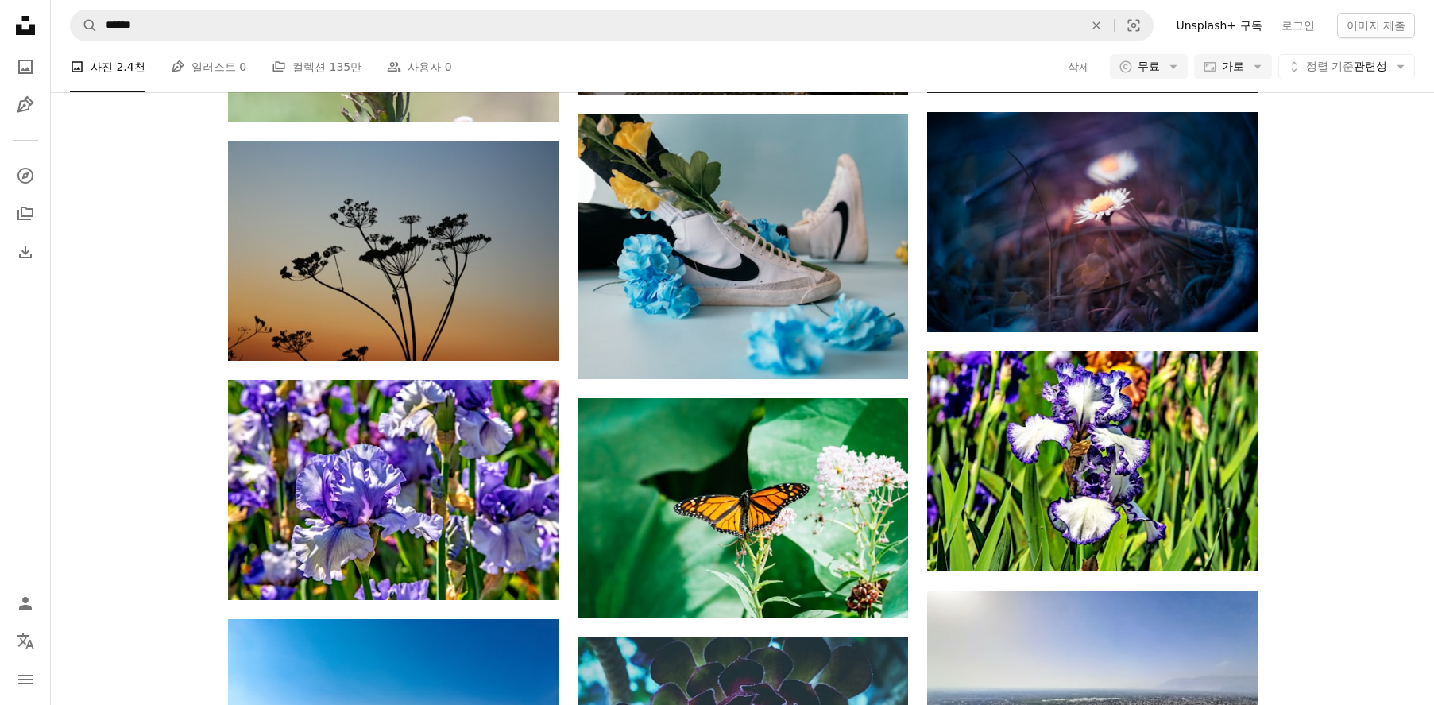
scroll to position [22830, 0]
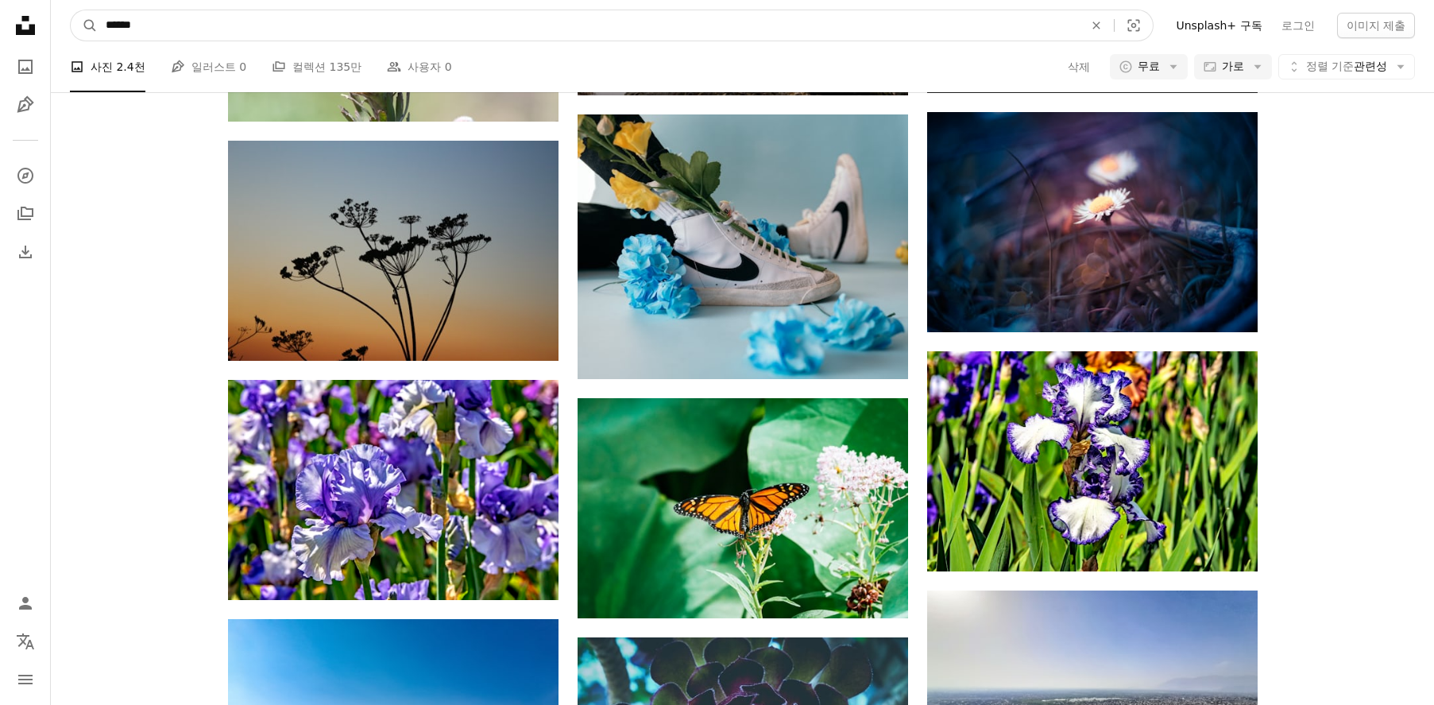
click at [143, 25] on input "******" at bounding box center [588, 25] width 981 height 30
click at [153, 26] on input "******" at bounding box center [588, 25] width 981 height 30
type input "******"
click button "A magnifying glass" at bounding box center [84, 25] width 27 height 30
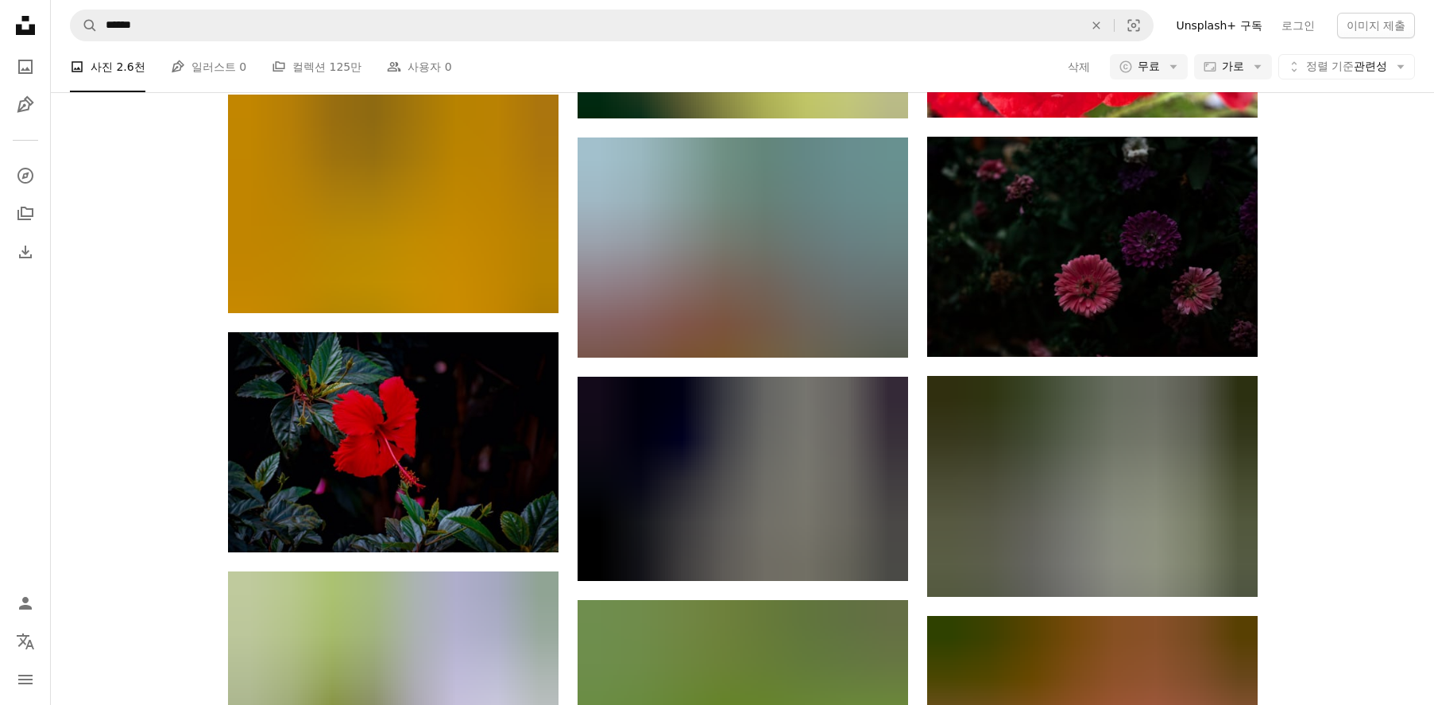
scroll to position [15245, 0]
